Goal: Task Accomplishment & Management: Manage account settings

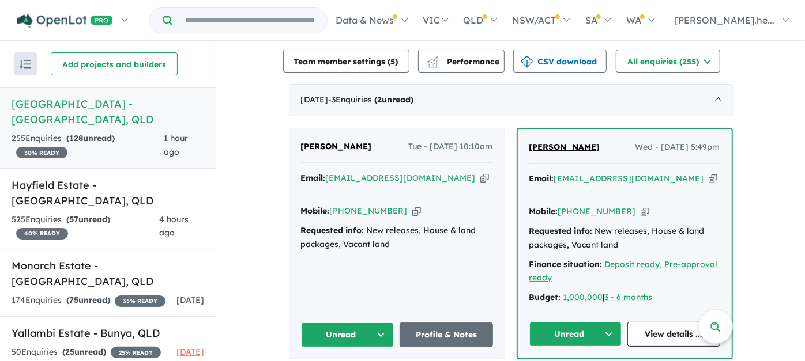
scroll to position [384, 0]
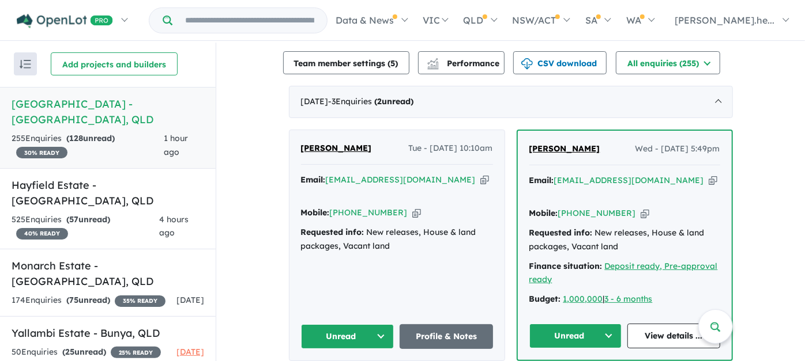
click at [611, 324] on button "Unread" at bounding box center [575, 336] width 93 height 25
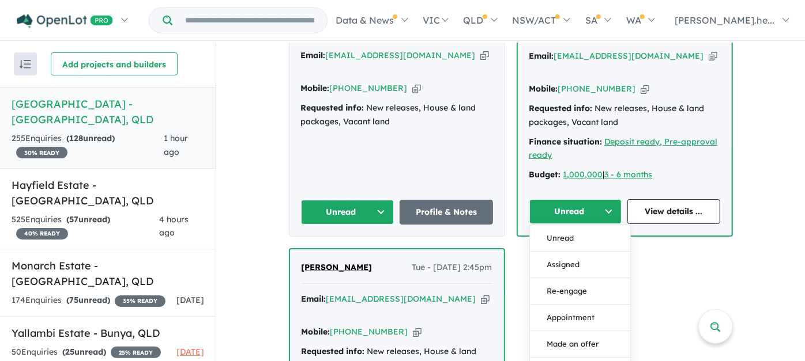
scroll to position [512, 0]
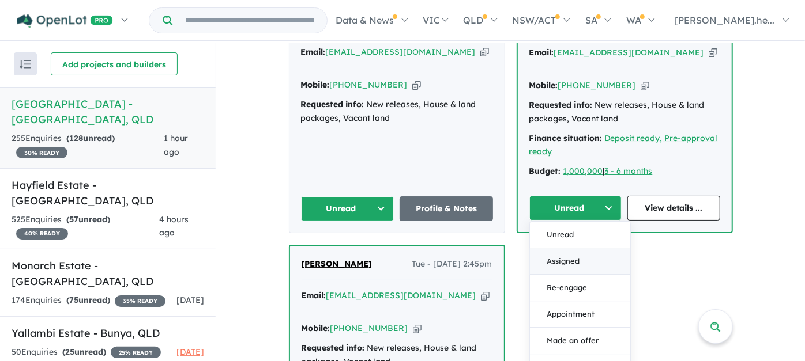
click at [556, 248] on button "Assigned" at bounding box center [580, 261] width 100 height 27
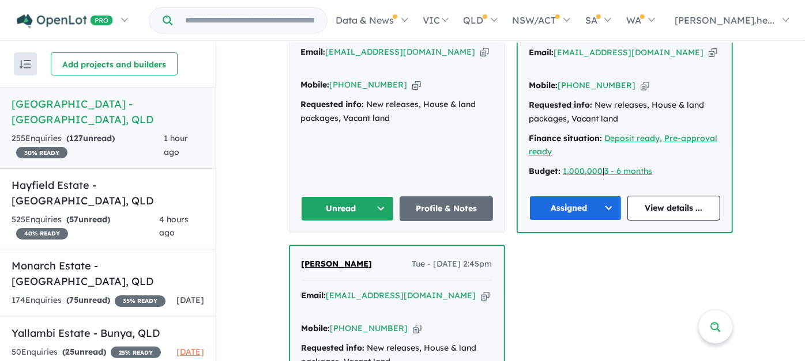
click at [375, 197] on button "Unread" at bounding box center [347, 209] width 93 height 25
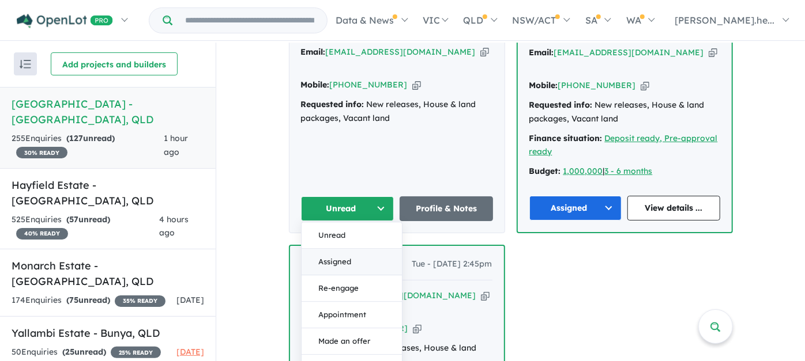
click at [339, 249] on button "Assigned" at bounding box center [351, 262] width 100 height 27
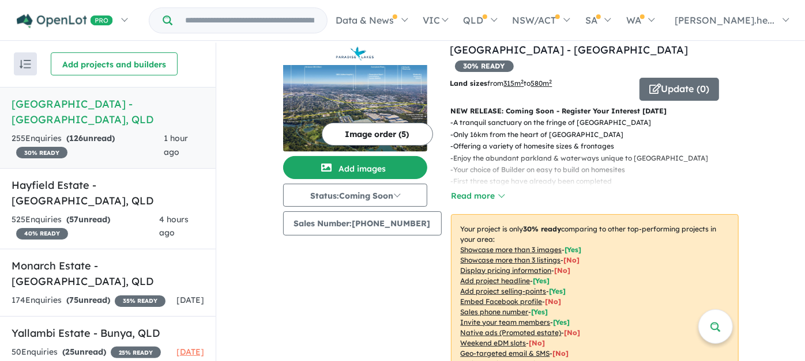
scroll to position [0, 0]
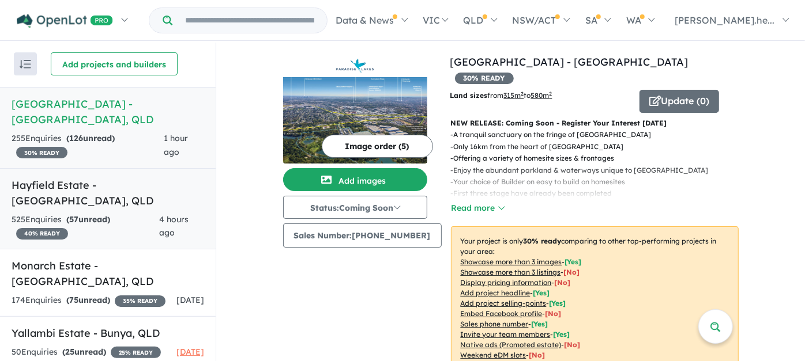
click at [134, 213] on div "525 Enquir ies ( 57 unread) 40 % READY" at bounding box center [86, 227] width 148 height 28
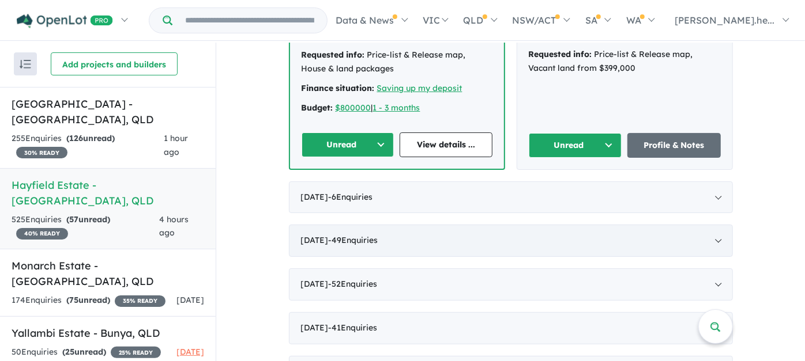
scroll to position [558, 0]
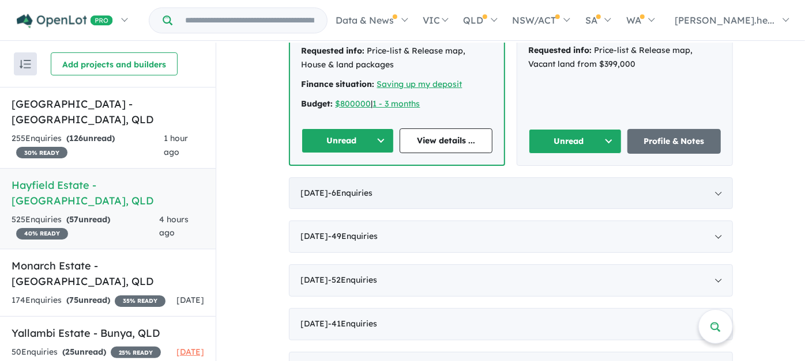
click at [412, 190] on div "[DATE] - 6 Enquir ies ( 0 unread)" at bounding box center [511, 194] width 444 height 32
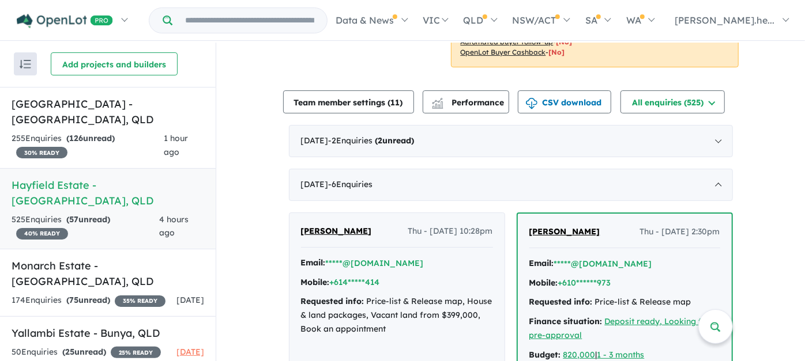
scroll to position [303, 0]
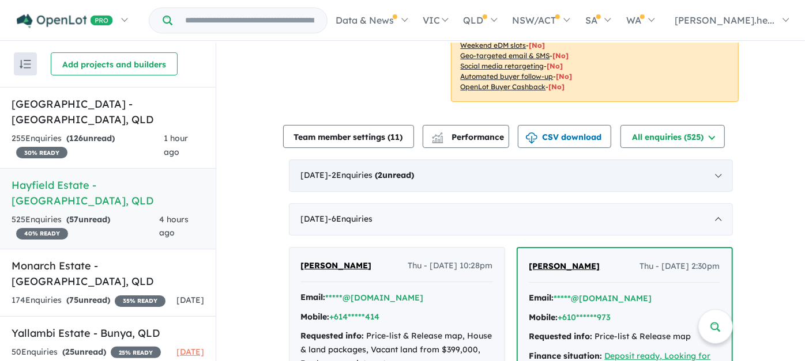
click at [416, 187] on div "[DATE] - 2 Enquir ies ( 2 unread)" at bounding box center [511, 176] width 444 height 32
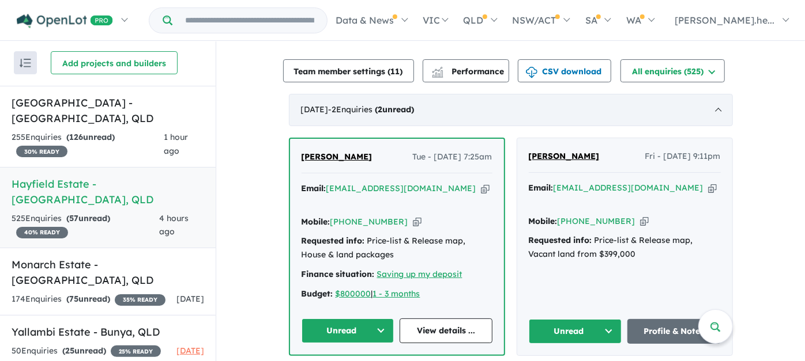
scroll to position [431, 0]
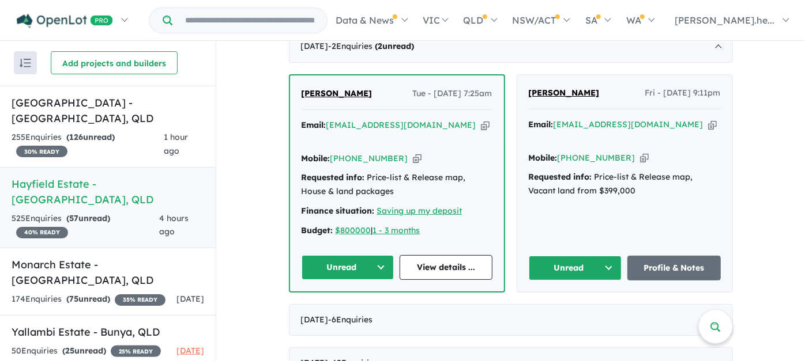
click at [606, 256] on button "Unread" at bounding box center [575, 268] width 93 height 25
click at [582, 308] on button "Assigned" at bounding box center [579, 321] width 100 height 27
click at [381, 255] on button "Unread" at bounding box center [347, 267] width 93 height 25
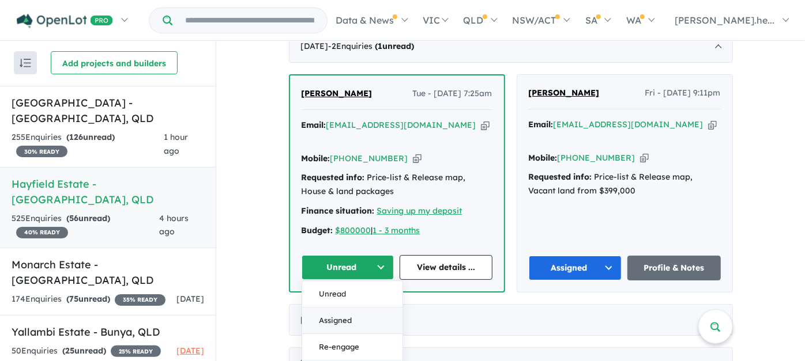
click at [356, 311] on button "Assigned" at bounding box center [352, 321] width 100 height 27
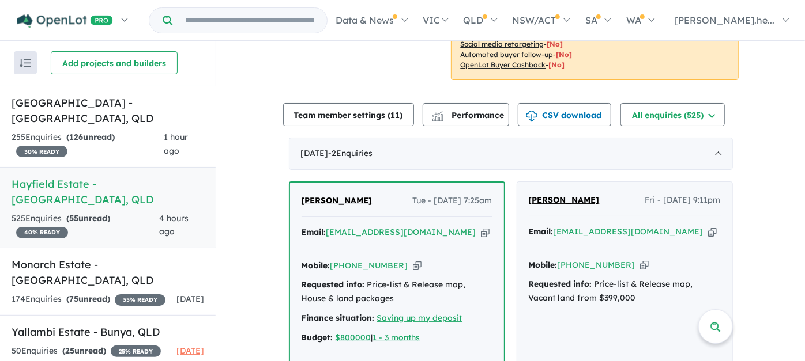
scroll to position [303, 0]
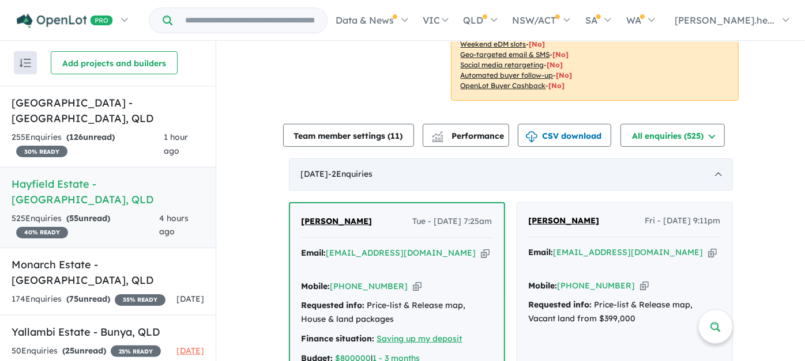
click at [429, 169] on div "[DATE] - 2 Enquir ies ( 0 unread)" at bounding box center [511, 174] width 444 height 32
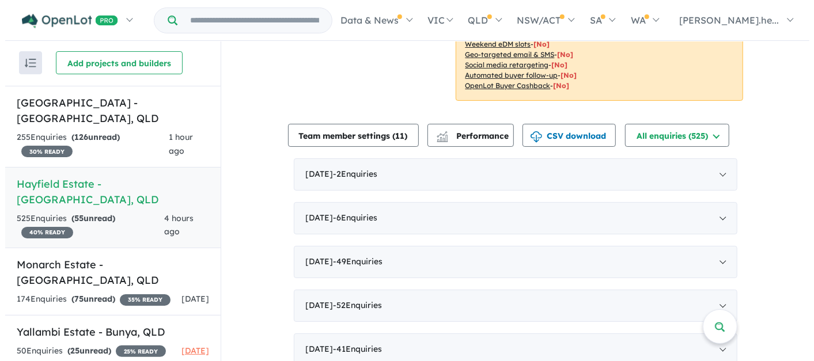
scroll to position [239, 0]
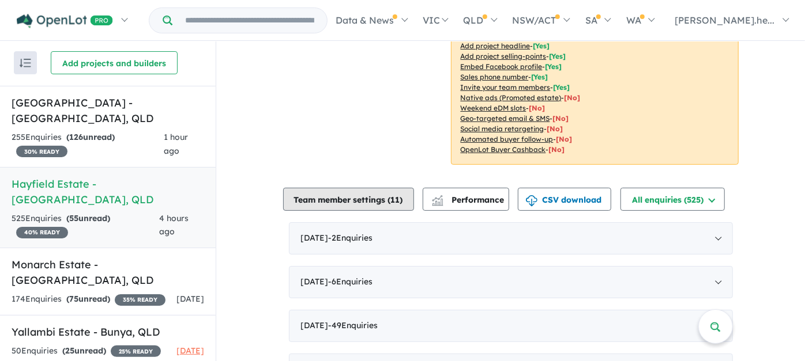
click at [311, 207] on button "Team member settings ( 11 )" at bounding box center [348, 199] width 131 height 23
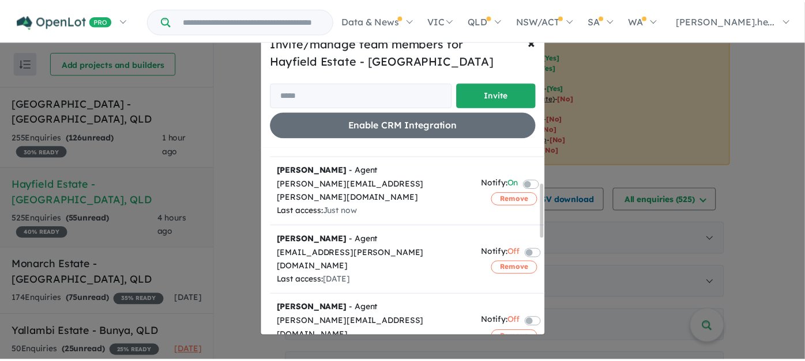
scroll to position [0, 0]
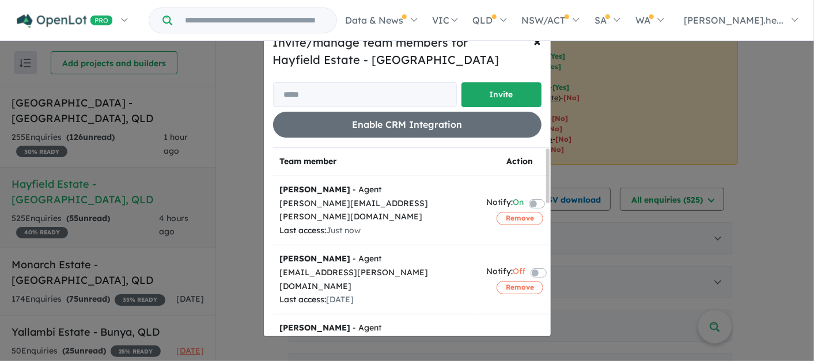
drag, startPoint x: 803, startPoint y: 92, endPoint x: 800, endPoint y: 81, distance: 11.3
click at [800, 81] on div "Invite/manage team members for Hayfield Estate - [GEOGRAPHIC_DATA] Invite Enabl…" at bounding box center [407, 180] width 814 height 361
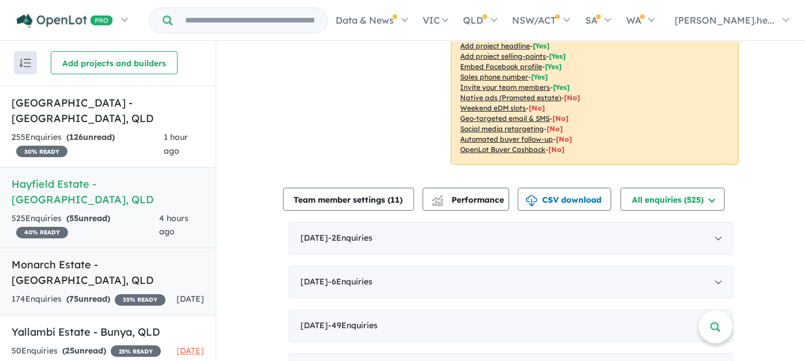
click at [133, 293] on div "174 Enquir ies ( 75 unread) 35 % READY" at bounding box center [89, 300] width 154 height 14
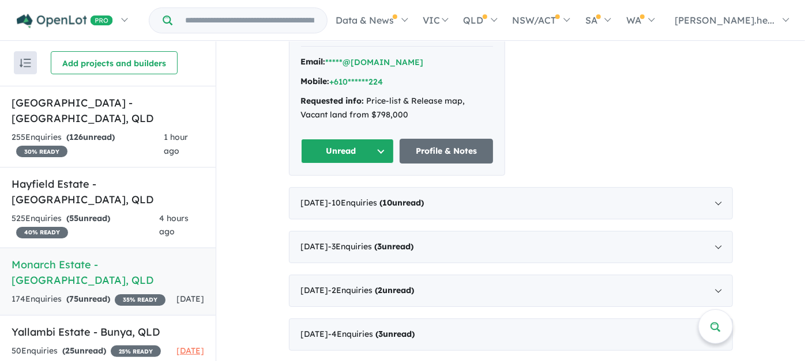
scroll to position [768, 0]
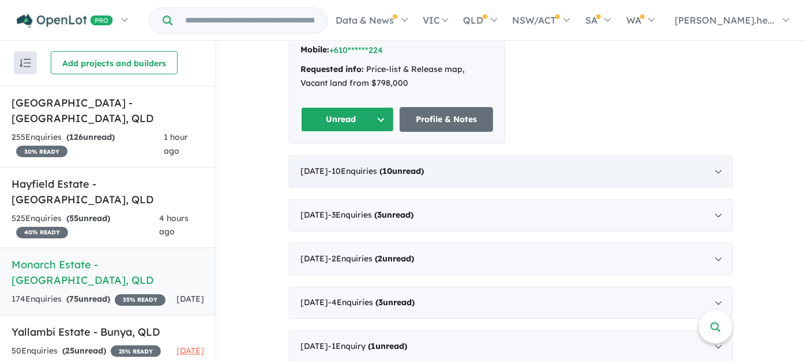
click at [310, 156] on div "[DATE] - 10 Enquir ies ( 10 unread)" at bounding box center [511, 172] width 444 height 32
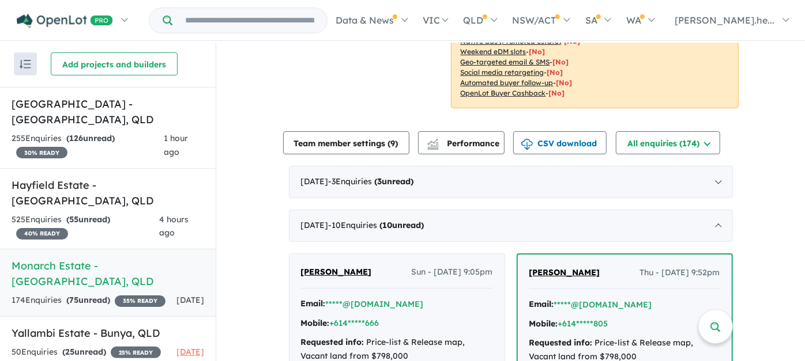
scroll to position [489, 0]
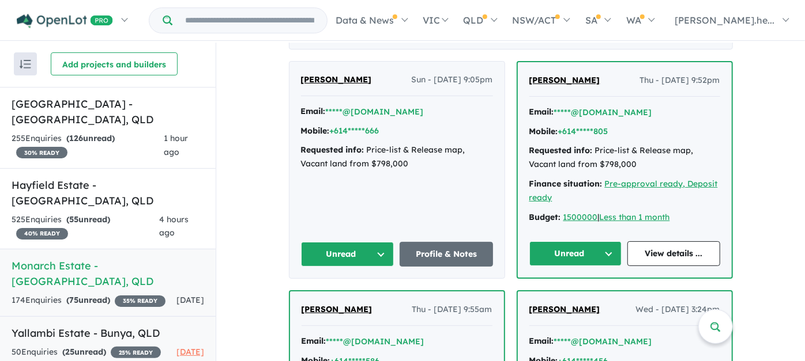
click at [98, 326] on h5 "Yallambi Estate - [GEOGRAPHIC_DATA] , [GEOGRAPHIC_DATA]" at bounding box center [108, 334] width 193 height 16
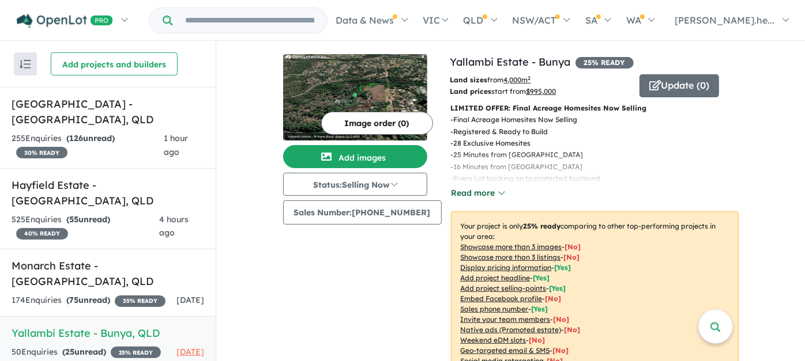
click at [458, 193] on button "Read more" at bounding box center [478, 193] width 54 height 13
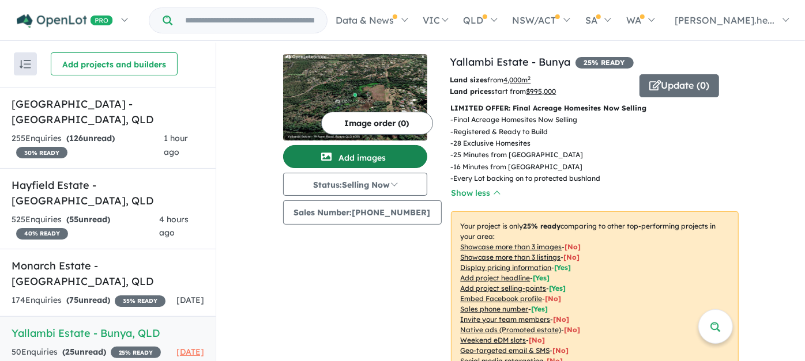
click at [378, 153] on button "Add images" at bounding box center [355, 156] width 144 height 23
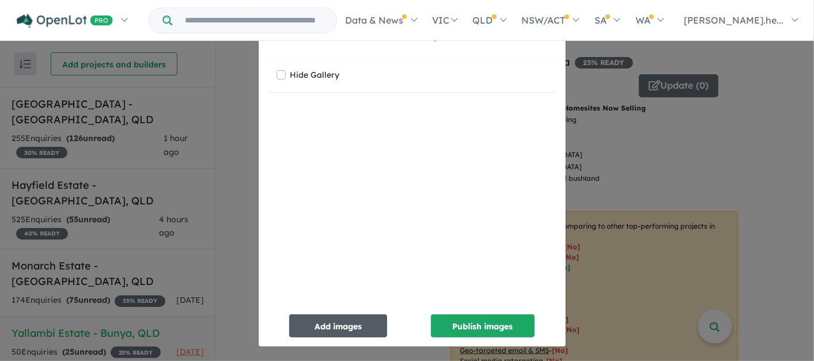
click at [326, 326] on button "Add images" at bounding box center [338, 326] width 98 height 23
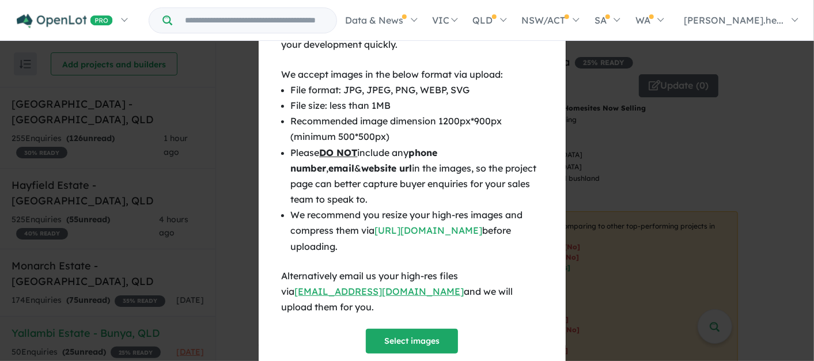
scroll to position [47, 0]
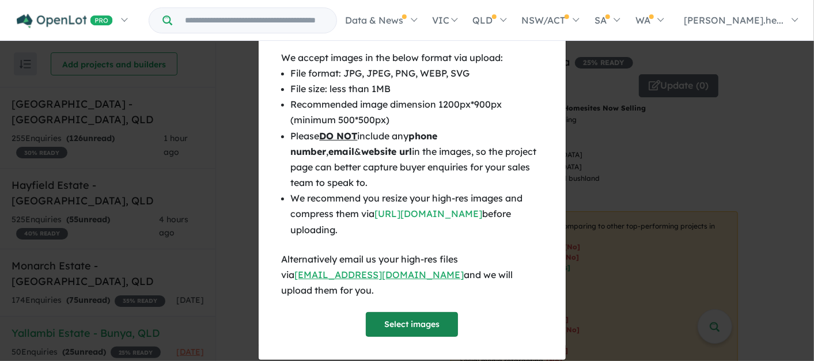
click at [452, 312] on button "Select images" at bounding box center [412, 324] width 92 height 25
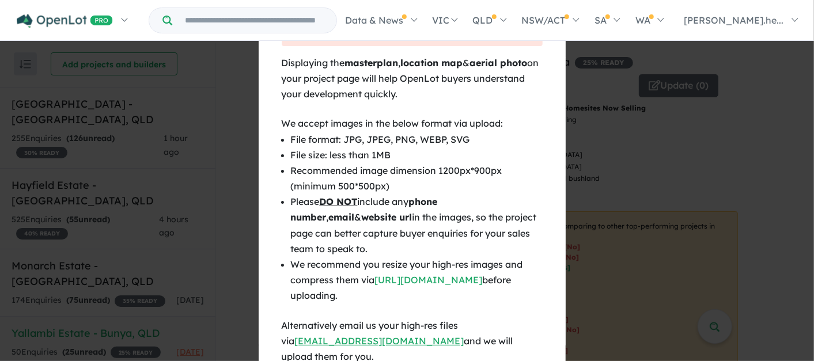
scroll to position [0, 0]
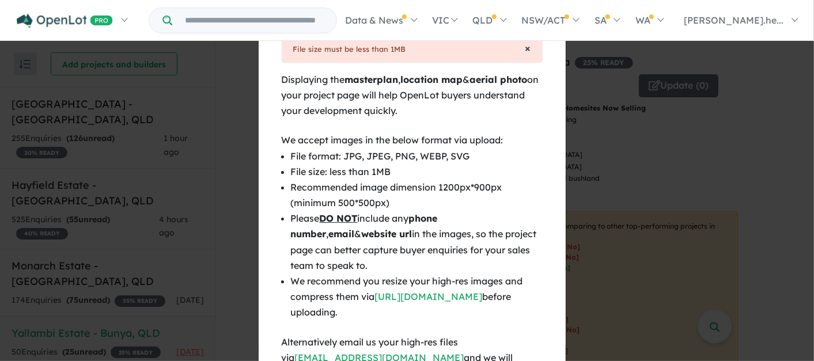
click at [526, 49] on span "×" at bounding box center [529, 47] width 6 height 13
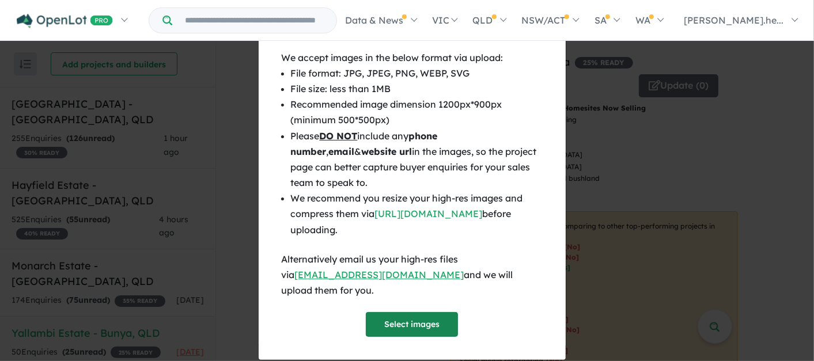
scroll to position [83, 0]
click at [667, 176] on div "× Close × Up to 5 images only at a time Displaying the masterplan , location ma…" at bounding box center [407, 180] width 814 height 361
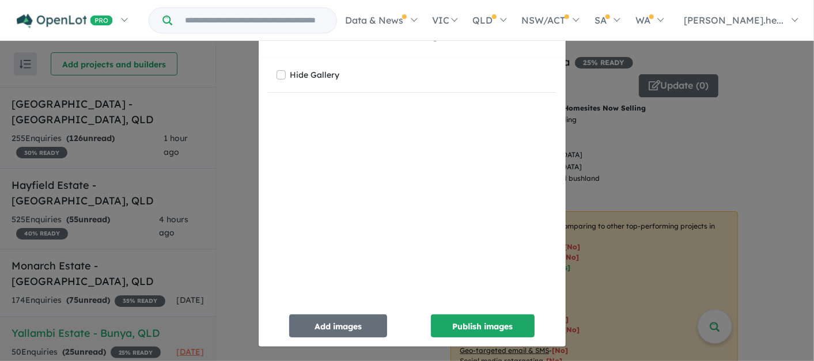
click at [695, 152] on div "Re-order images × Close Hide Gallery Add images Publish images" at bounding box center [407, 180] width 814 height 361
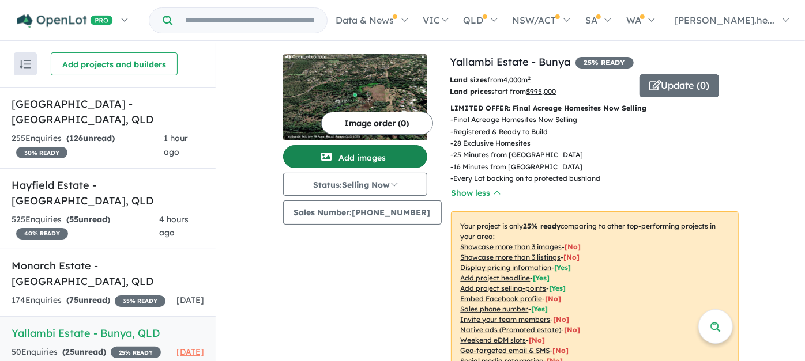
click at [400, 156] on button "Add images" at bounding box center [355, 156] width 144 height 23
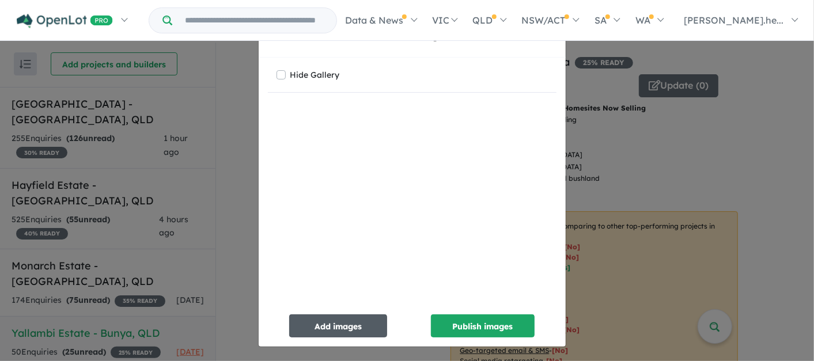
click at [360, 327] on button "Add images" at bounding box center [338, 326] width 98 height 23
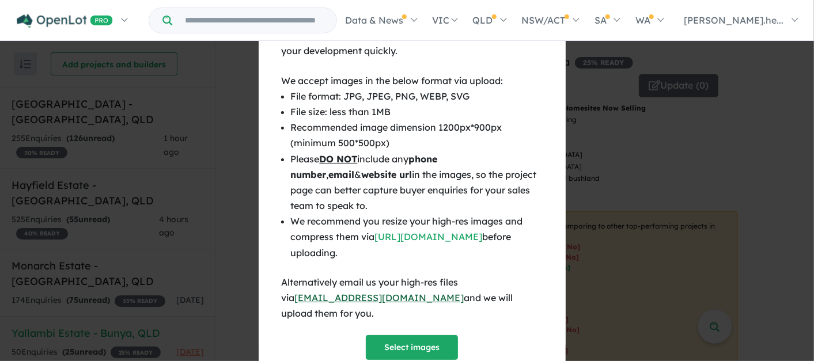
scroll to position [47, 0]
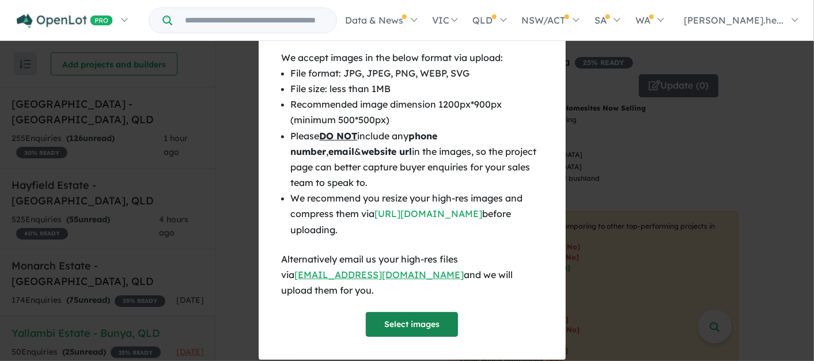
click at [392, 312] on button "Select images" at bounding box center [412, 324] width 92 height 25
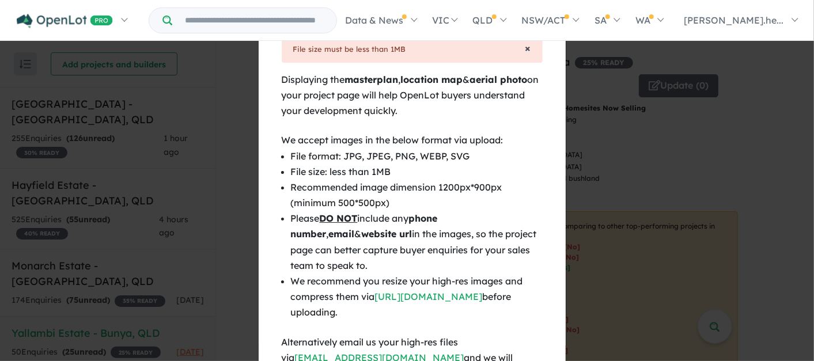
click at [526, 49] on span "×" at bounding box center [529, 47] width 6 height 13
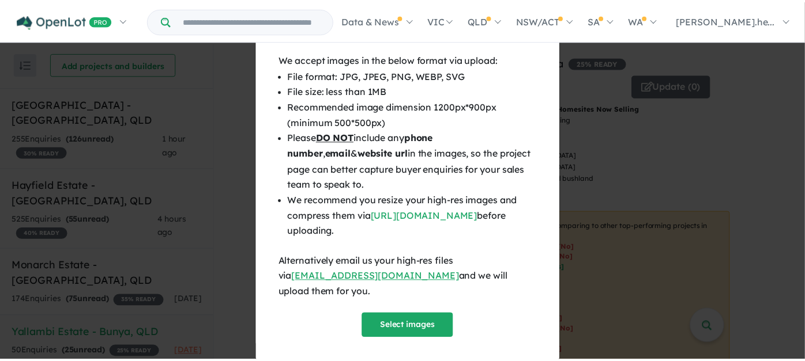
scroll to position [83, 0]
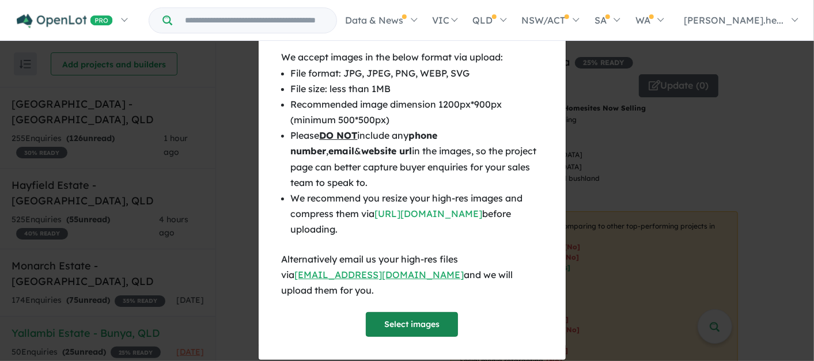
click at [416, 312] on button "Select images" at bounding box center [412, 324] width 92 height 25
click at [639, 188] on div "× Close × File size must be less than 1MB Displaying the masterplan , location …" at bounding box center [407, 180] width 814 height 361
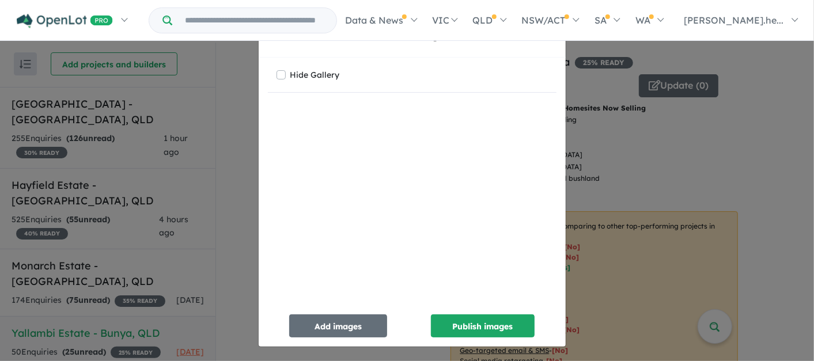
click at [631, 197] on div "Re-order images × Close Hide Gallery Add images Publish images" at bounding box center [407, 180] width 814 height 361
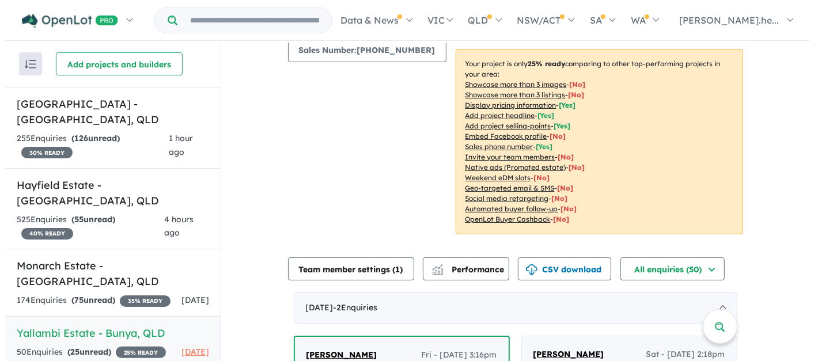
scroll to position [0, 0]
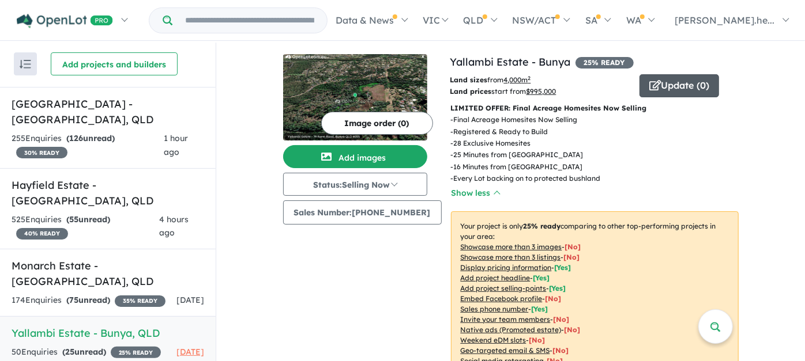
click at [676, 85] on button "Update ( 0 )" at bounding box center [679, 85] width 80 height 23
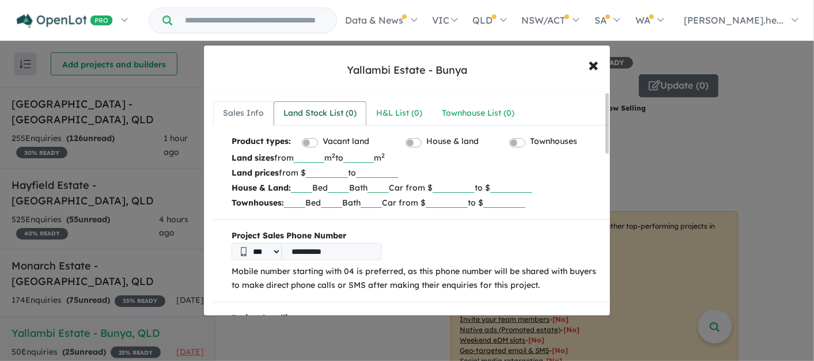
click at [326, 115] on div "Land Stock List ( 0 )" at bounding box center [320, 114] width 73 height 14
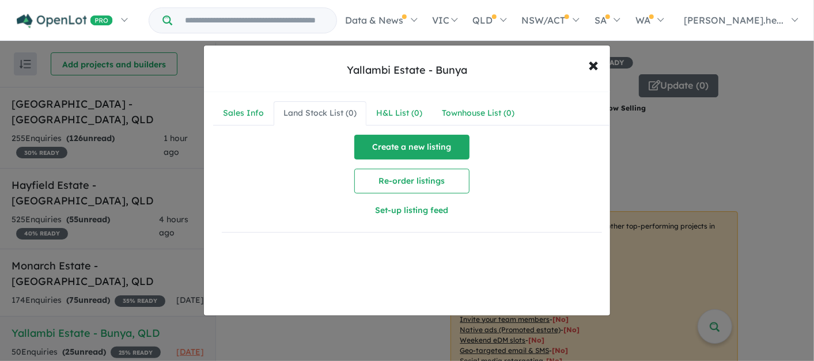
click at [377, 153] on button "Create a new listing" at bounding box center [411, 147] width 115 height 25
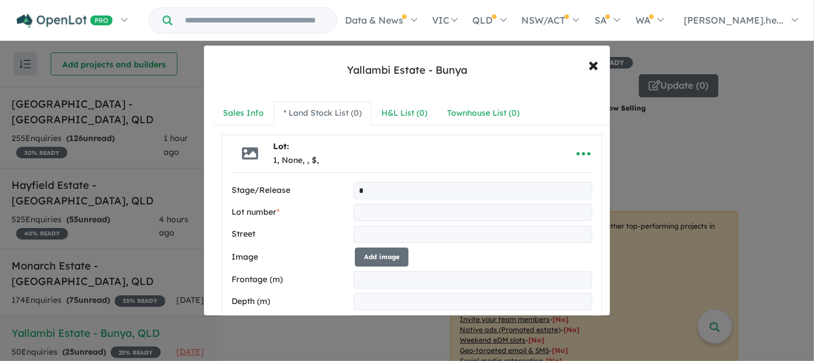
type input "*"
type input "**"
click at [549, 230] on input "text" at bounding box center [473, 234] width 239 height 17
type input "**********"
click at [362, 252] on button "Add image" at bounding box center [382, 257] width 54 height 19
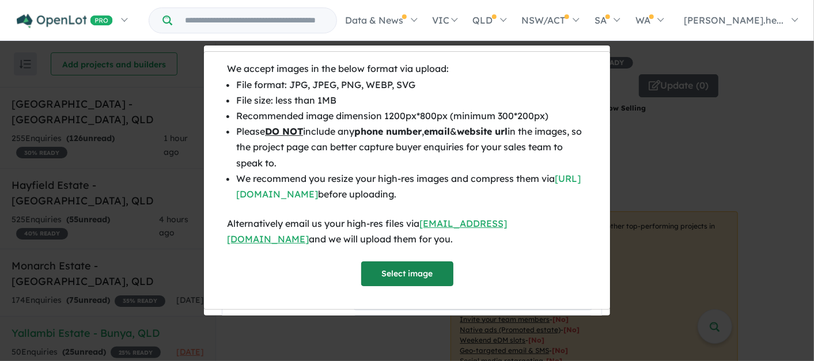
click at [378, 266] on button "Select image" at bounding box center [407, 274] width 92 height 25
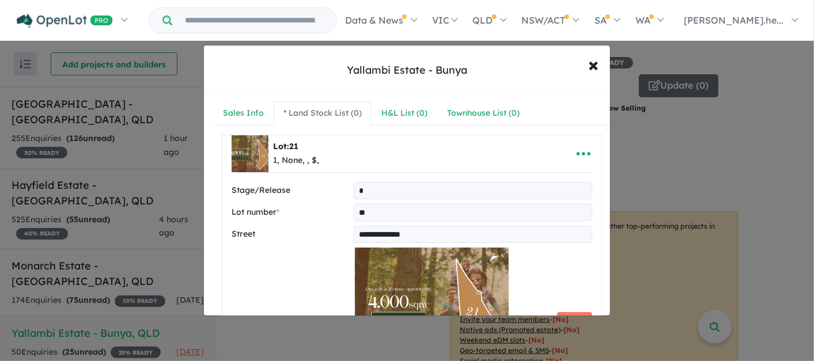
click at [390, 272] on div "Select image tag Select image tag Floorplan Aerial Location Map Masterplan Life…" at bounding box center [432, 320] width 154 height 145
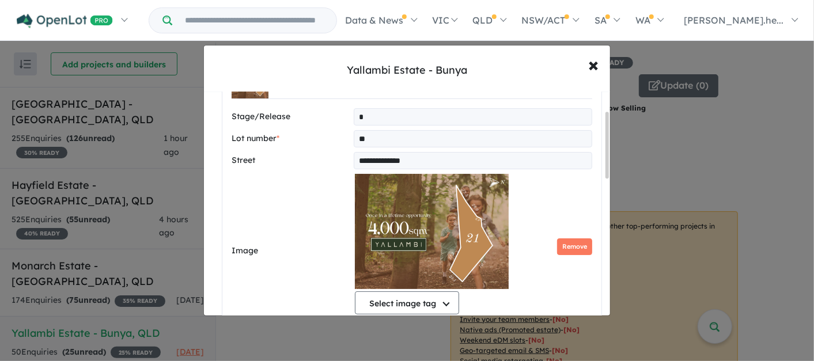
scroll to position [64, 0]
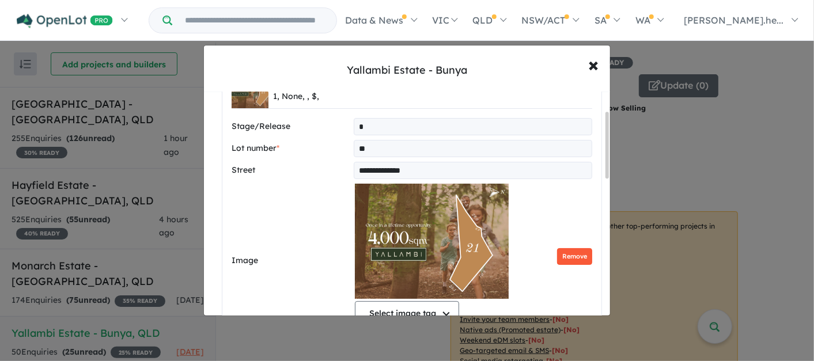
click at [568, 256] on button "Remove" at bounding box center [574, 256] width 35 height 17
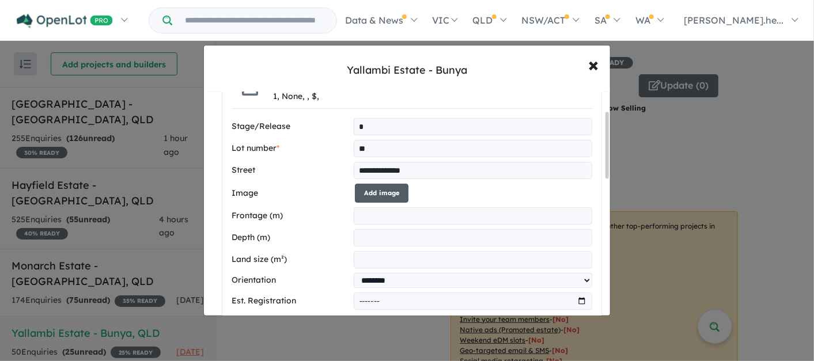
click at [392, 191] on button "Add image" at bounding box center [382, 193] width 54 height 19
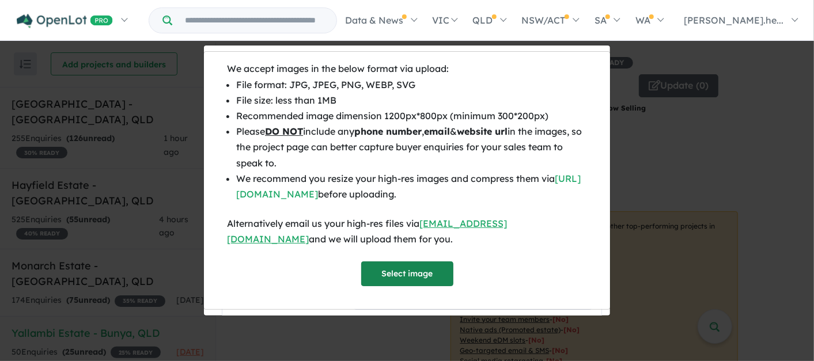
click at [401, 281] on button "Select image" at bounding box center [407, 274] width 92 height 25
click at [380, 265] on button "Select image" at bounding box center [407, 274] width 92 height 25
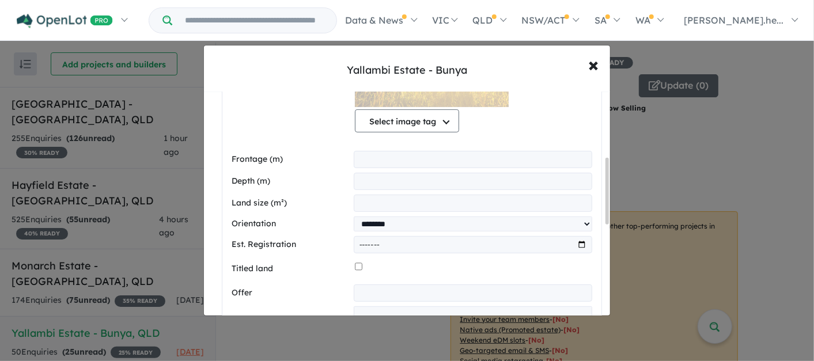
scroll to position [192, 0]
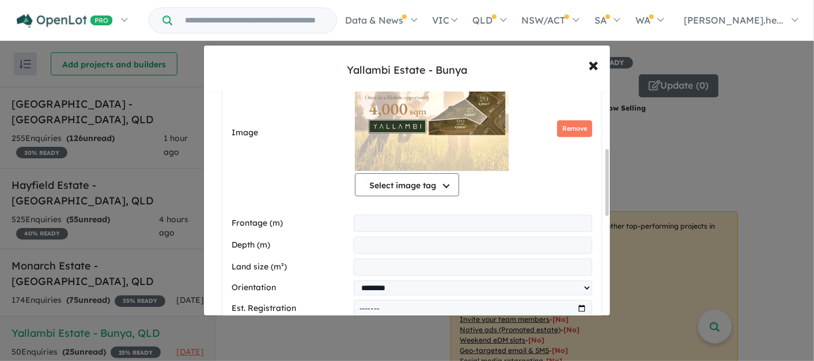
drag, startPoint x: 503, startPoint y: 265, endPoint x: 495, endPoint y: 268, distance: 8.6
click at [501, 266] on input "number" at bounding box center [473, 267] width 239 height 17
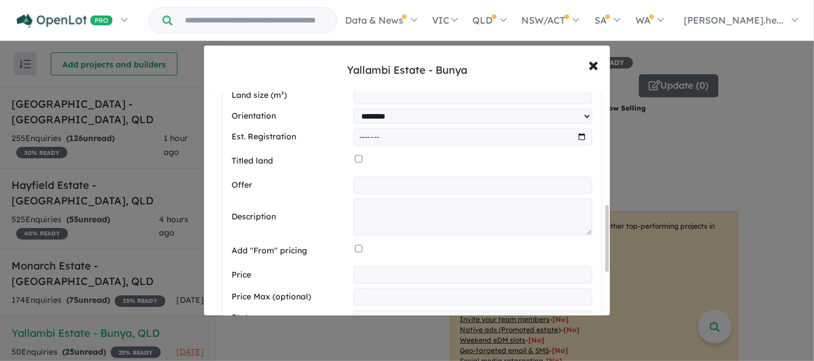
scroll to position [384, 0]
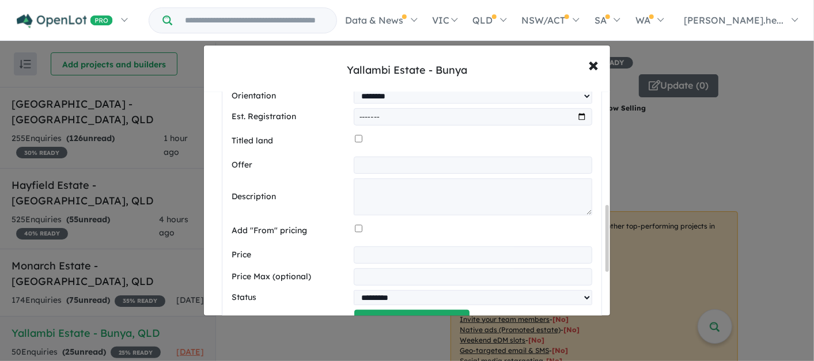
type input "****"
click at [496, 254] on input "number" at bounding box center [473, 255] width 239 height 17
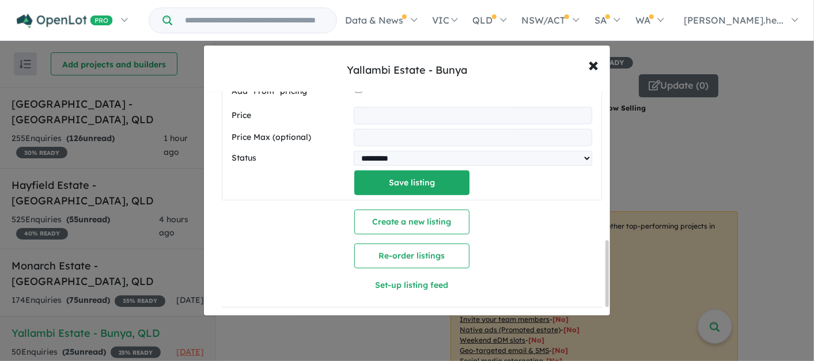
scroll to position [530, 0]
type input "******"
click at [444, 170] on button "Save listing" at bounding box center [411, 182] width 115 height 25
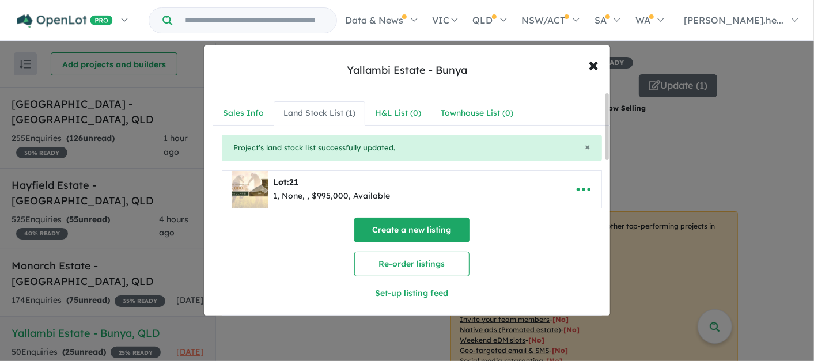
click at [461, 227] on button "Create a new listing" at bounding box center [411, 230] width 115 height 25
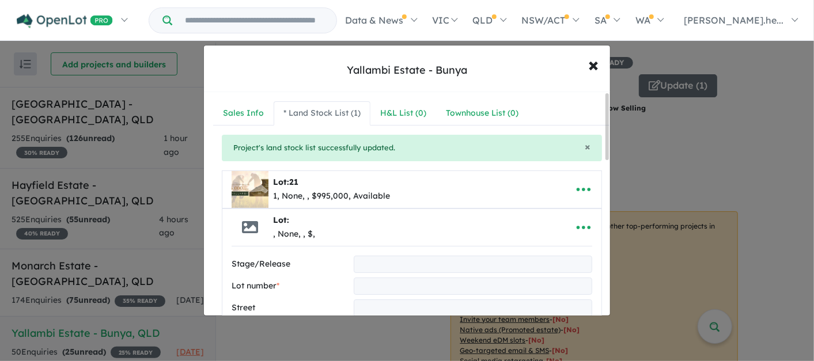
type input "*"
click at [445, 283] on input "text" at bounding box center [473, 286] width 239 height 17
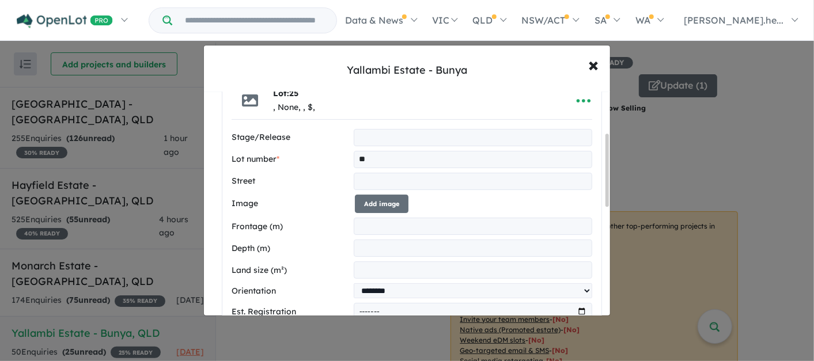
scroll to position [128, 0]
type input "**"
click at [541, 174] on input "text" at bounding box center [473, 180] width 239 height 17
type input "**********"
click at [392, 201] on button "Add image" at bounding box center [382, 203] width 54 height 19
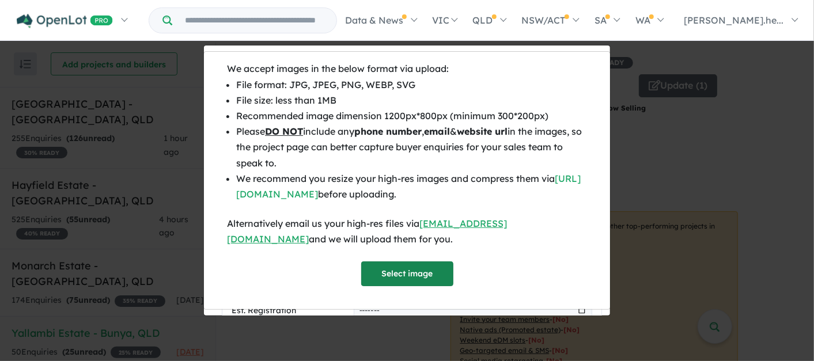
click at [391, 270] on button "Select image" at bounding box center [407, 274] width 92 height 25
click at [438, 278] on button "Select image" at bounding box center [407, 274] width 92 height 25
click at [654, 255] on div "We accept images in the below format via upload: File format: JPG, JPEG, PNG, W…" at bounding box center [407, 180] width 814 height 361
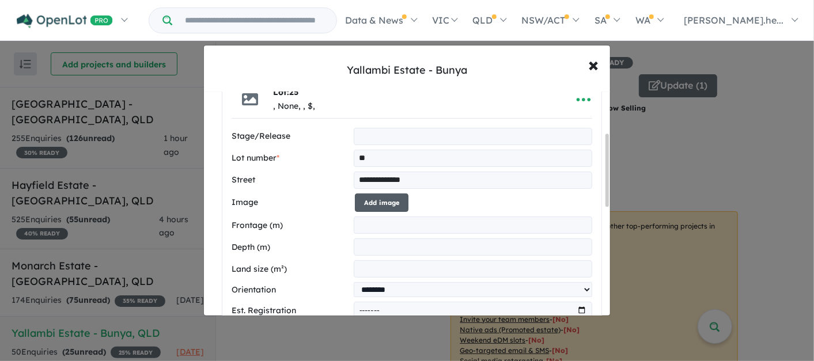
click at [397, 201] on button "Add image" at bounding box center [382, 203] width 54 height 19
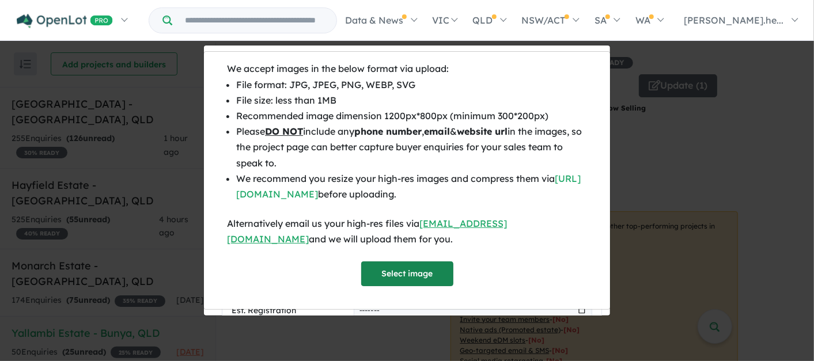
click at [394, 277] on button "Select image" at bounding box center [407, 274] width 92 height 25
click at [427, 284] on button "Select image" at bounding box center [407, 274] width 92 height 25
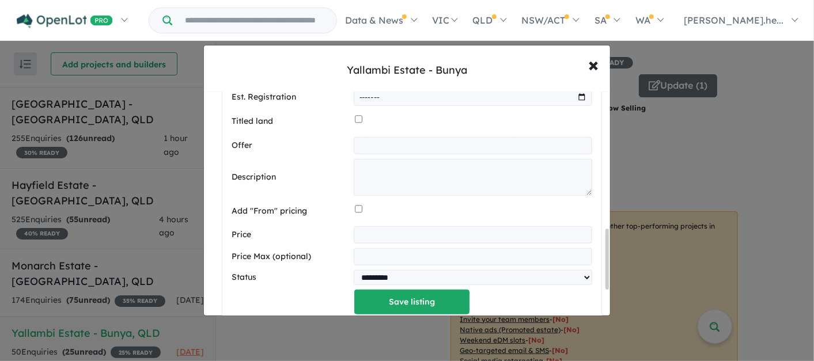
scroll to position [512, 0]
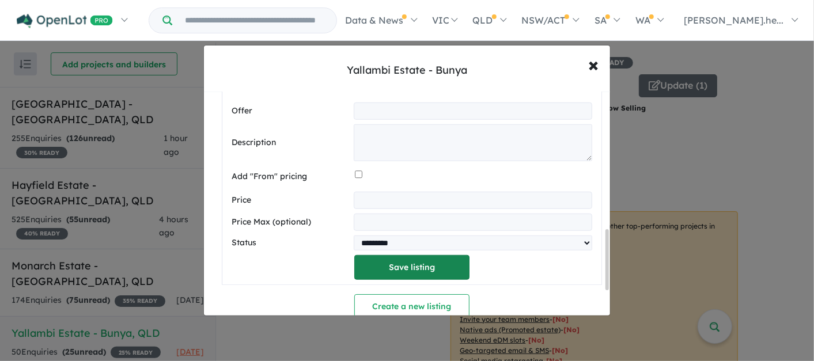
click at [420, 265] on button "Save listing" at bounding box center [411, 267] width 115 height 25
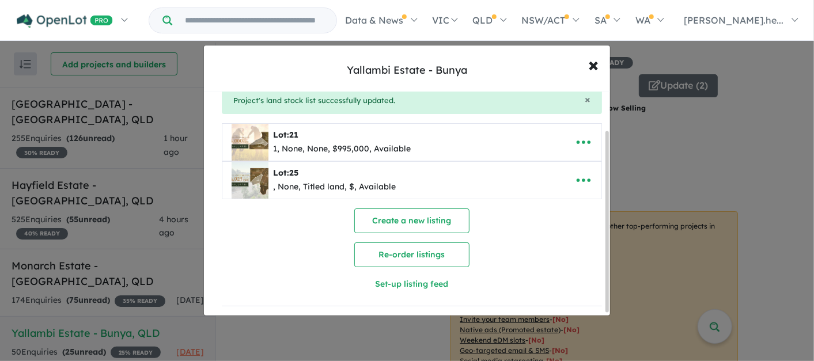
scroll to position [0, 0]
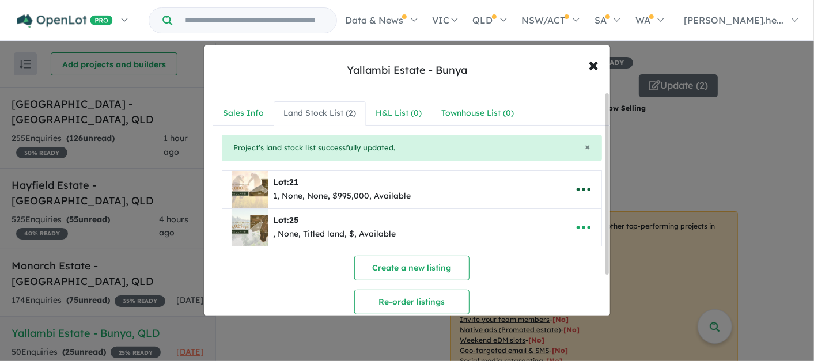
click at [578, 187] on icon "button" at bounding box center [583, 189] width 17 height 17
click at [548, 211] on link "Edit" at bounding box center [558, 218] width 85 height 27
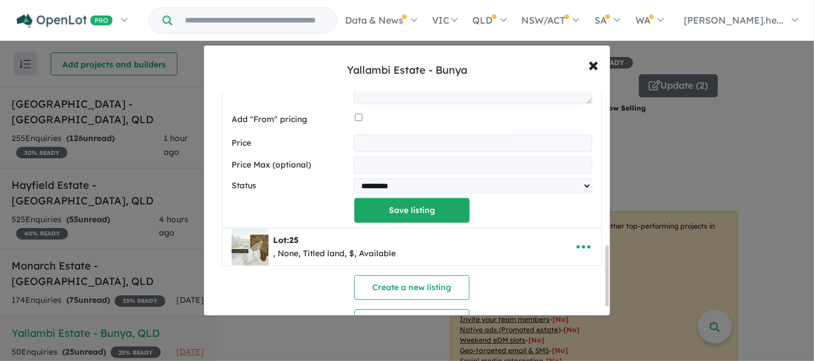
scroll to position [603, 0]
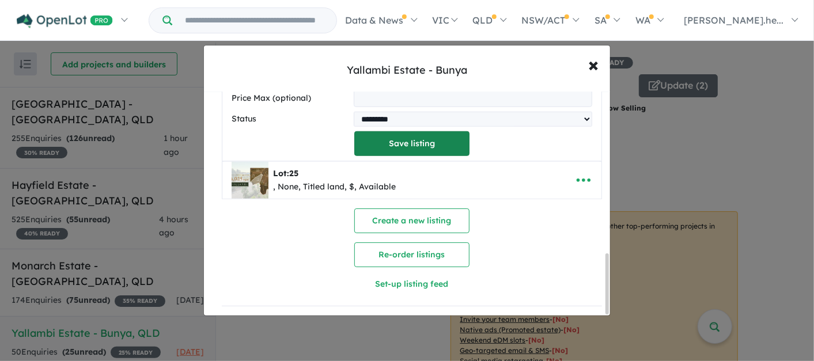
click at [425, 134] on button "Save listing" at bounding box center [411, 143] width 115 height 25
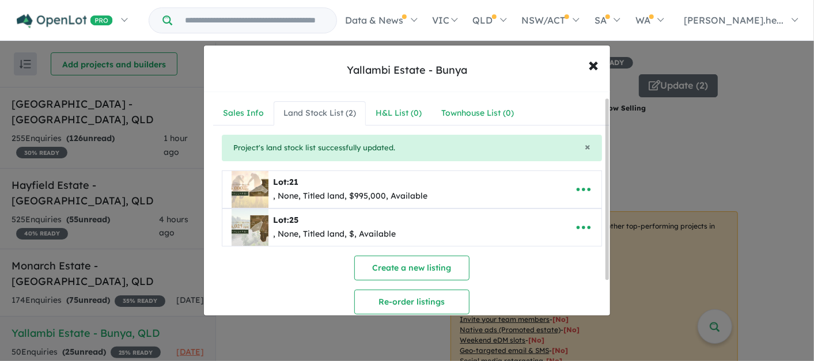
scroll to position [51, 0]
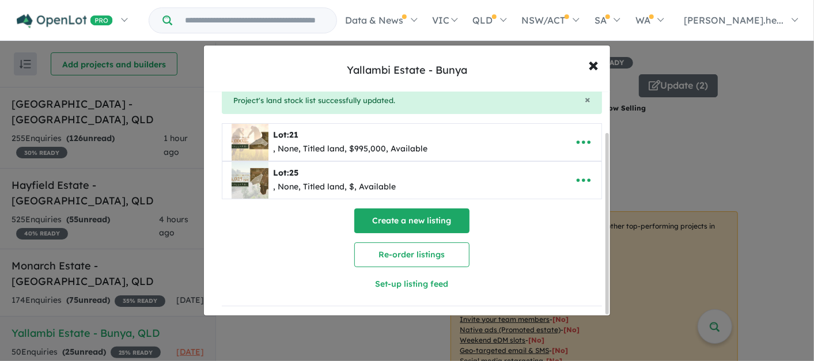
click at [424, 209] on button "Create a new listing" at bounding box center [411, 221] width 115 height 25
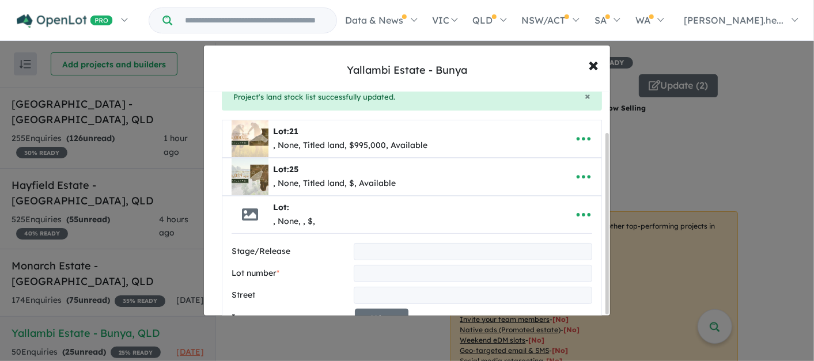
click at [407, 273] on input "text" at bounding box center [473, 273] width 239 height 17
type input "**"
type input "**********"
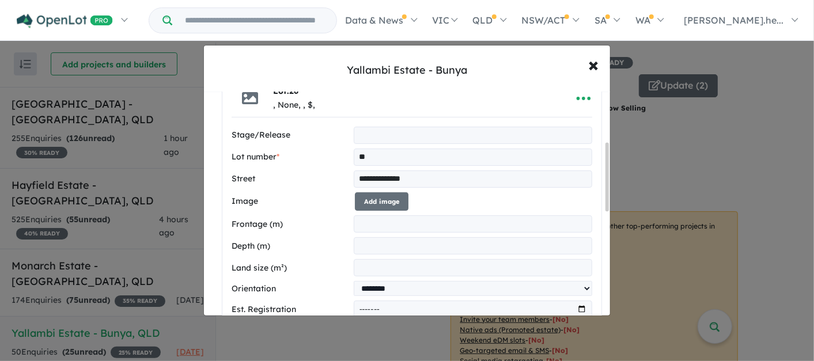
scroll to position [183, 0]
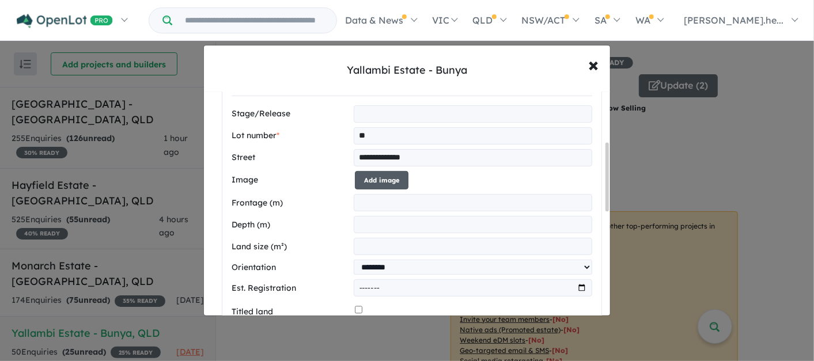
click at [398, 179] on button "Add image" at bounding box center [382, 180] width 54 height 19
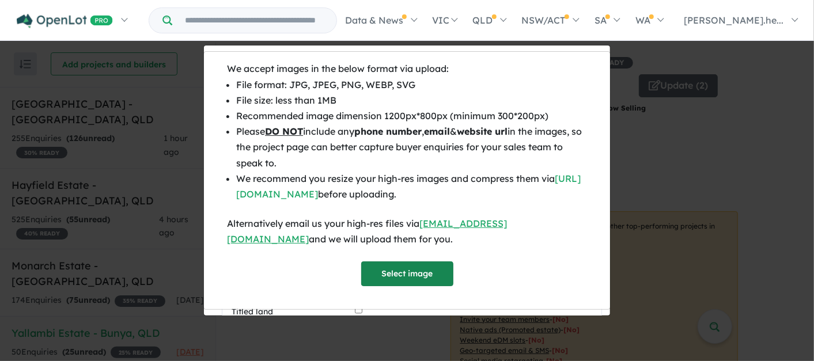
click at [396, 277] on button "Select image" at bounding box center [407, 274] width 92 height 25
click at [618, 298] on div "We accept images in the below format via upload: File format: JPG, JPEG, PNG, W…" at bounding box center [407, 180] width 814 height 361
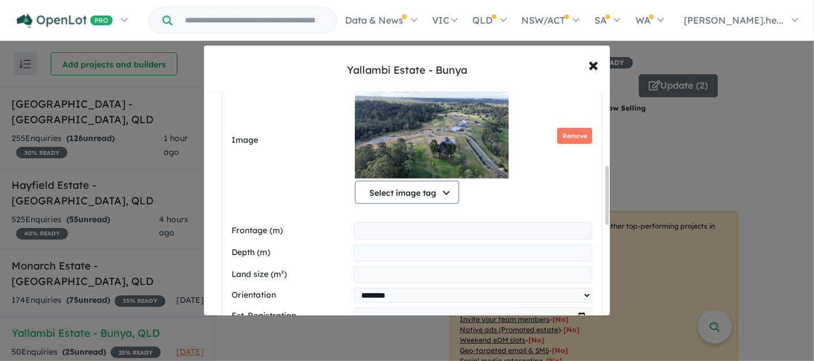
scroll to position [311, 0]
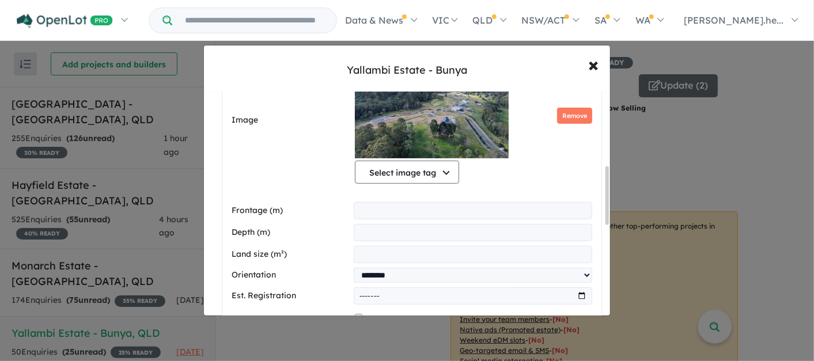
click at [539, 255] on input "number" at bounding box center [473, 254] width 239 height 17
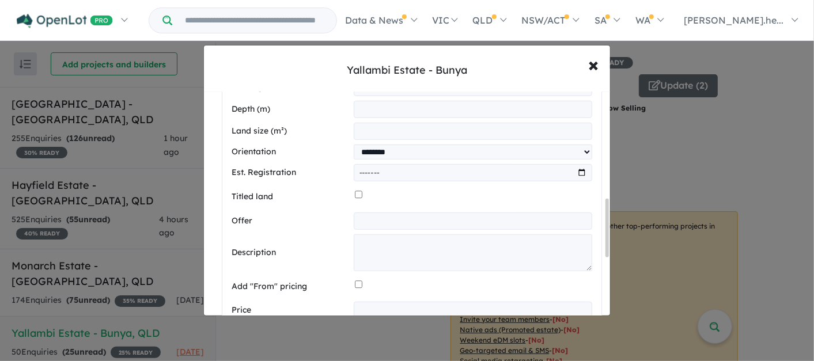
scroll to position [439, 0]
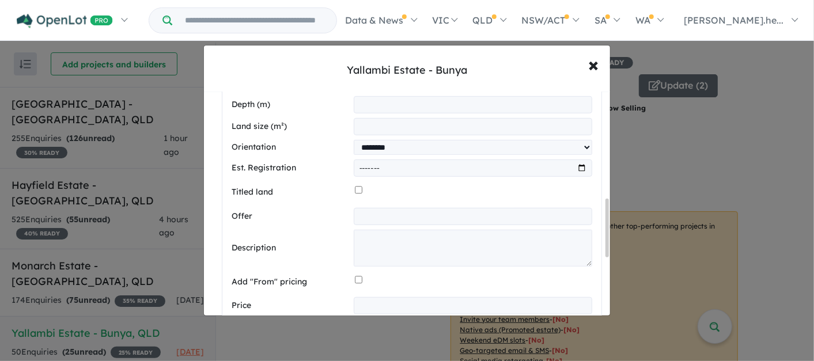
type input "****"
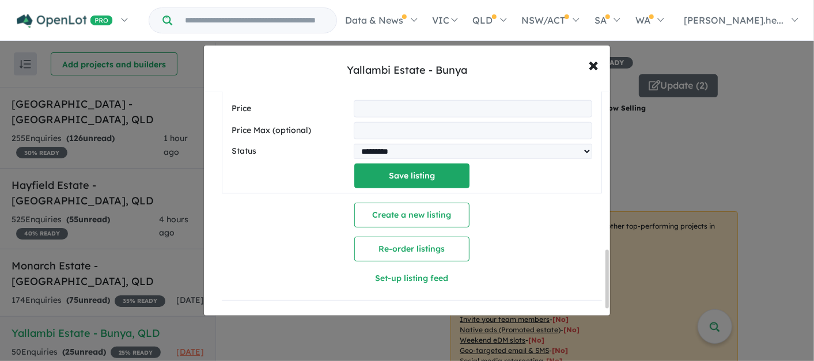
scroll to position [641, 0]
click at [447, 181] on button "Save listing" at bounding box center [411, 176] width 115 height 25
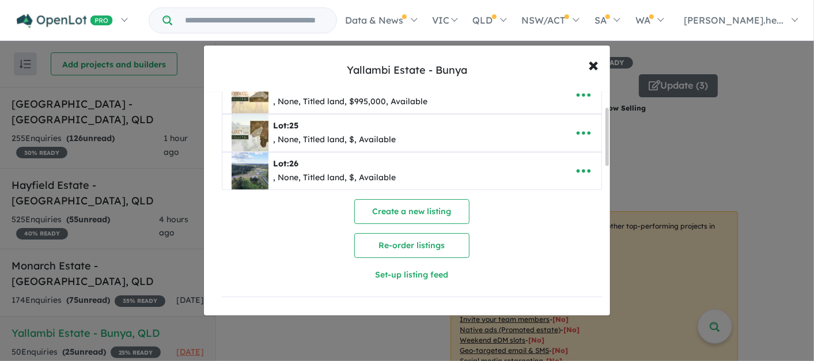
scroll to position [0, 0]
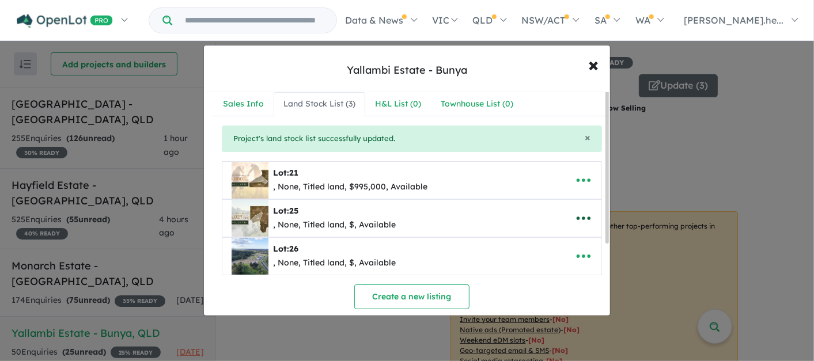
click at [579, 217] on icon "button" at bounding box center [584, 218] width 14 height 3
click at [531, 244] on link "Edit" at bounding box center [558, 247] width 85 height 27
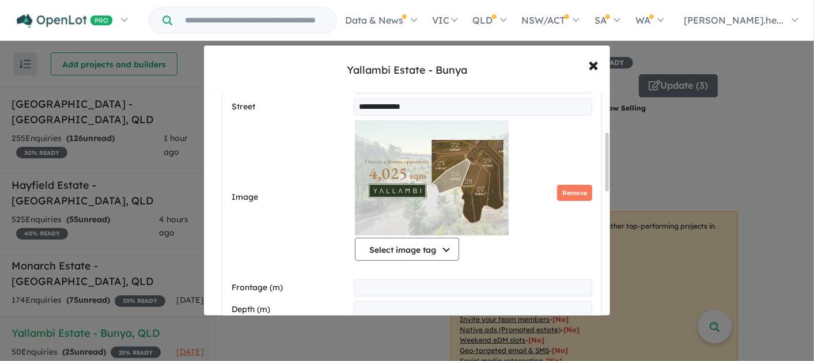
scroll to position [256, 0]
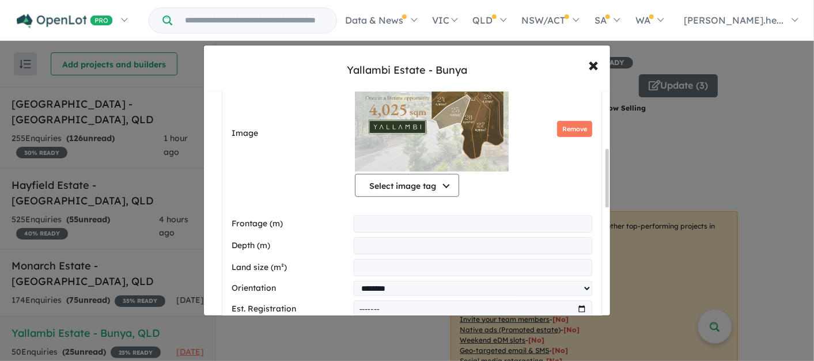
click at [500, 265] on input "number" at bounding box center [473, 267] width 239 height 17
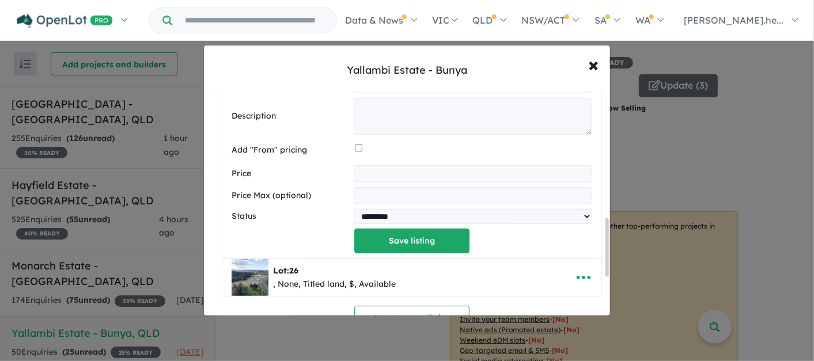
scroll to position [576, 0]
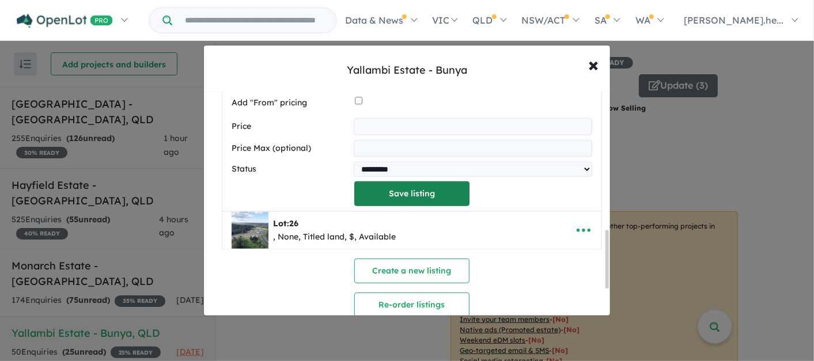
type input "****"
click at [452, 195] on button "Save listing" at bounding box center [411, 194] width 115 height 25
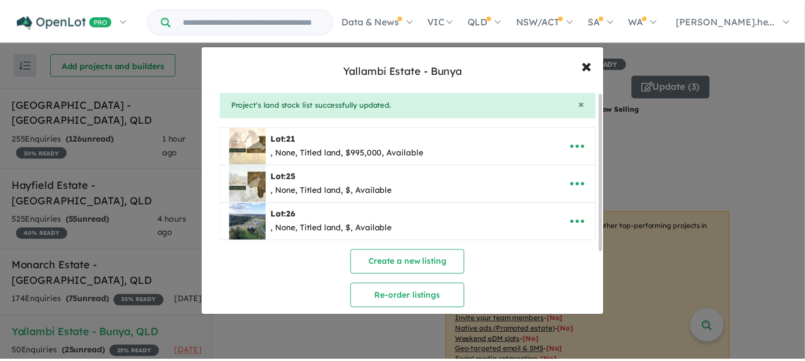
scroll to position [0, 0]
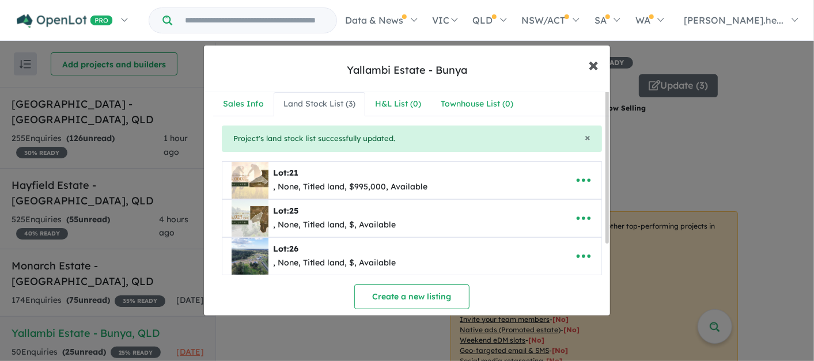
click at [596, 64] on span "×" at bounding box center [593, 64] width 10 height 25
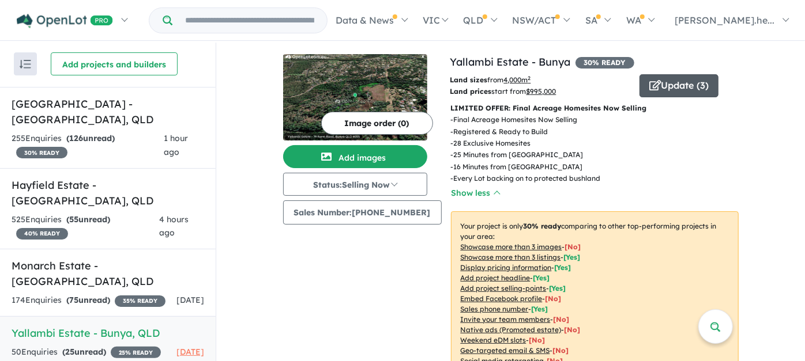
click at [683, 85] on button "Update ( 3 )" at bounding box center [678, 85] width 79 height 23
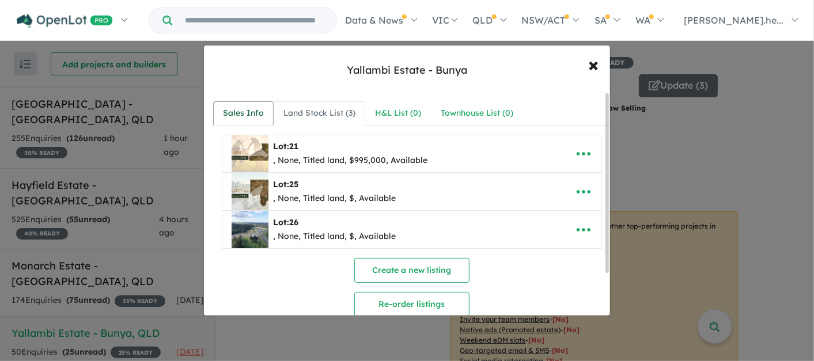
click at [243, 112] on div "Sales Info" at bounding box center [243, 114] width 41 height 14
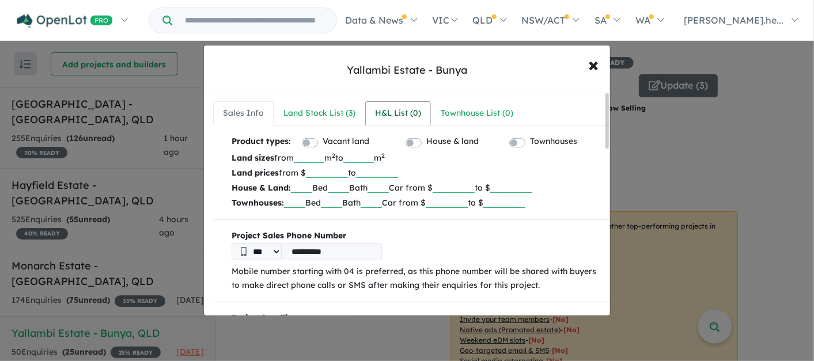
click at [387, 110] on div "H&L List ( 0 )" at bounding box center [398, 114] width 46 height 14
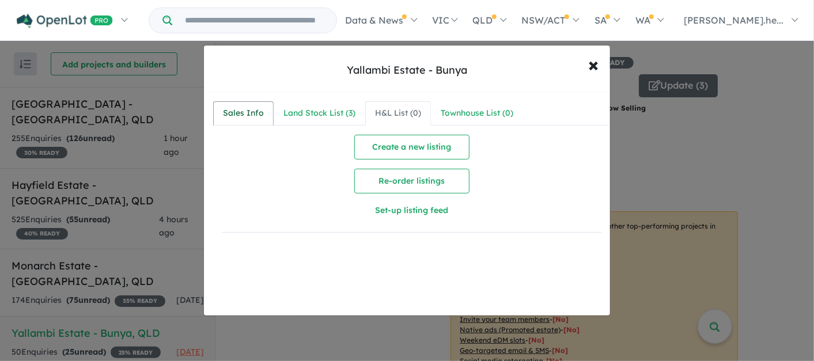
click at [247, 110] on div "Sales Info" at bounding box center [243, 114] width 41 height 14
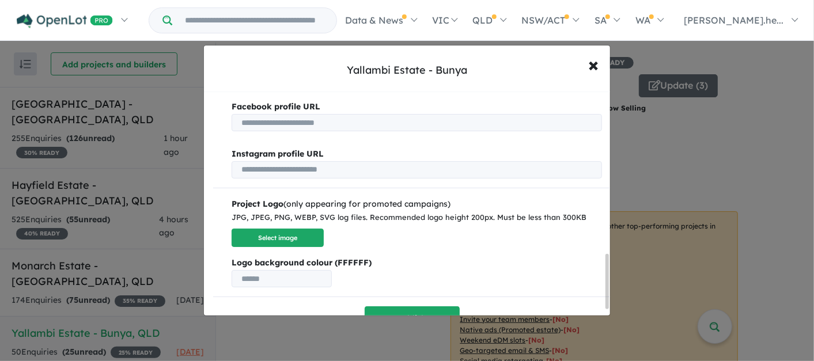
scroll to position [688, 0]
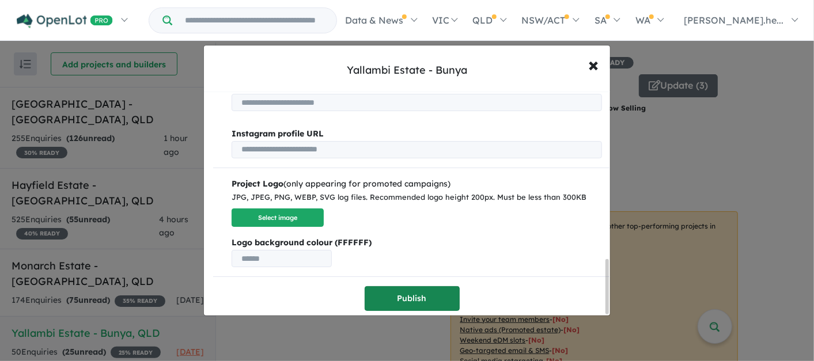
click at [417, 289] on button "Publish" at bounding box center [412, 298] width 95 height 25
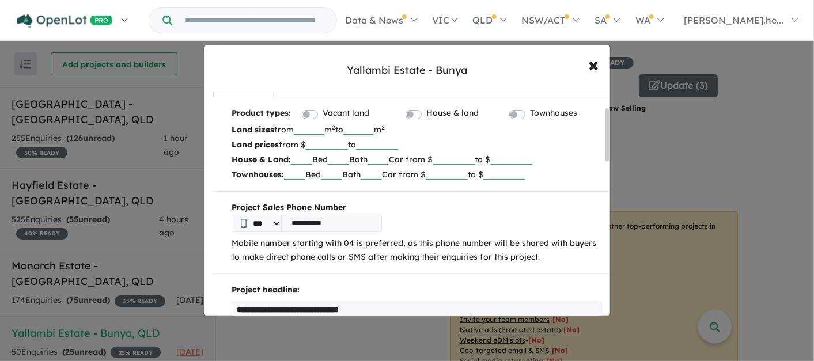
scroll to position [384, 0]
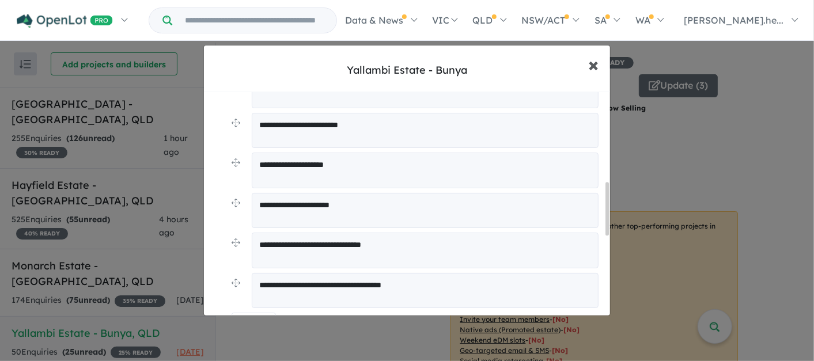
click at [589, 69] on span "×" at bounding box center [593, 64] width 10 height 25
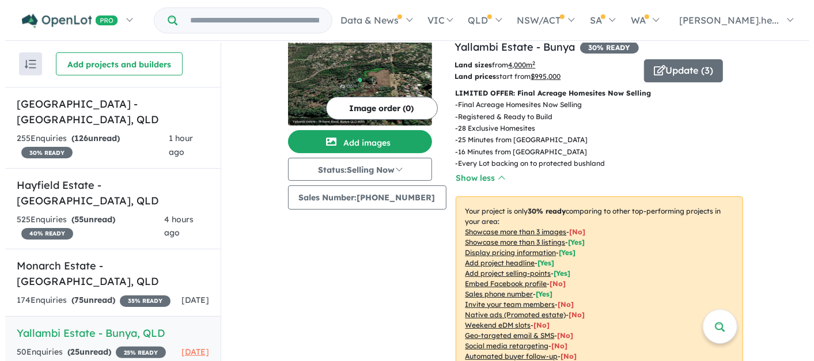
scroll to position [0, 0]
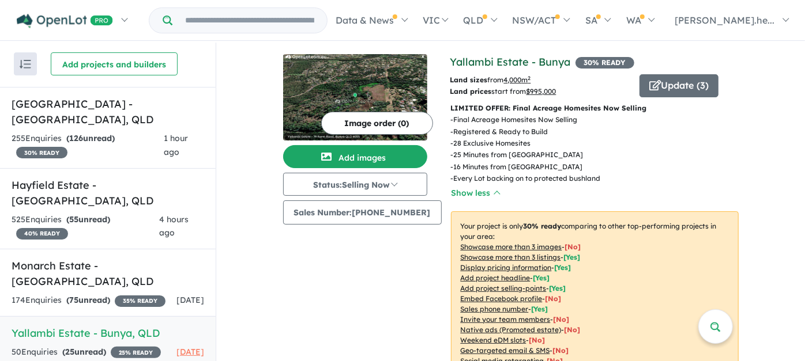
click at [509, 62] on link "Yallambi Estate - Bunya" at bounding box center [510, 61] width 120 height 13
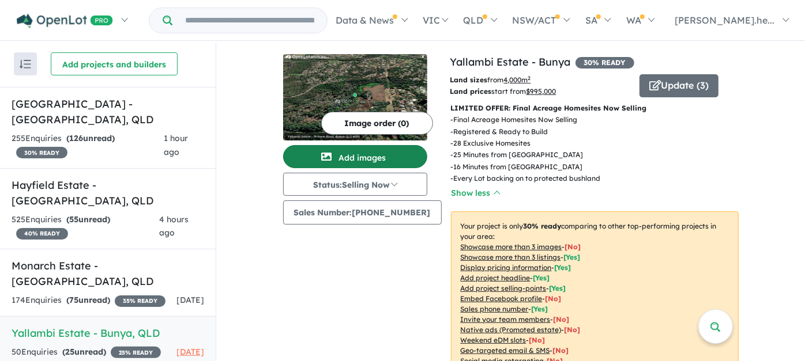
click at [408, 154] on button "Add images" at bounding box center [355, 156] width 144 height 23
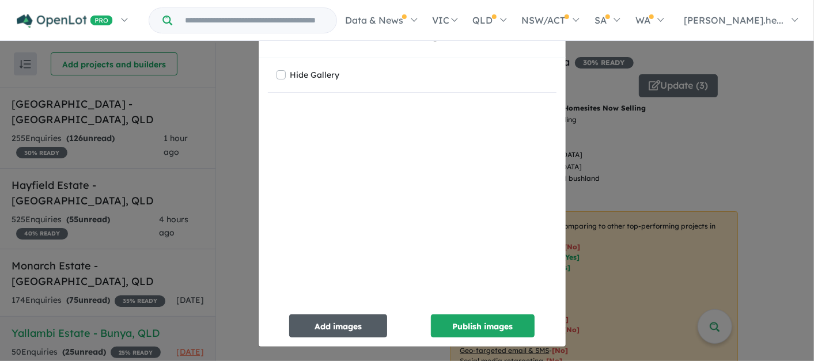
click at [364, 316] on button "Add images" at bounding box center [338, 326] width 98 height 23
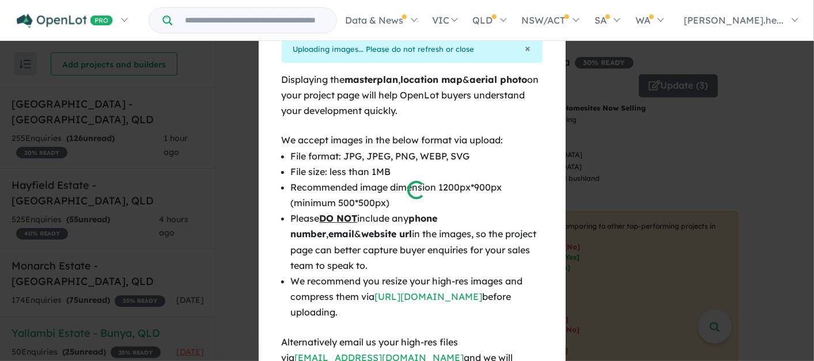
scroll to position [12, 0]
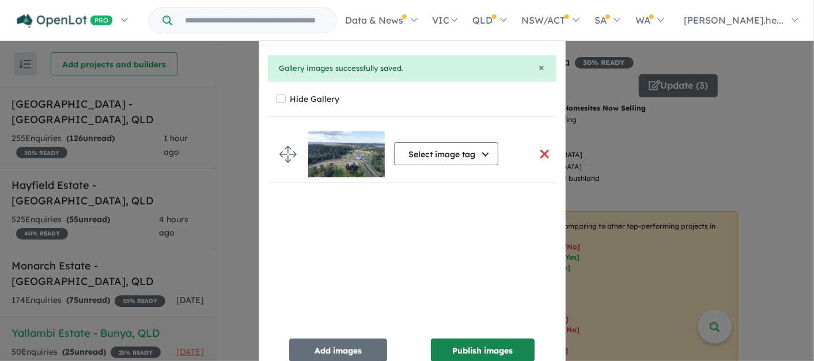
click at [451, 342] on button "Publish images" at bounding box center [483, 350] width 104 height 23
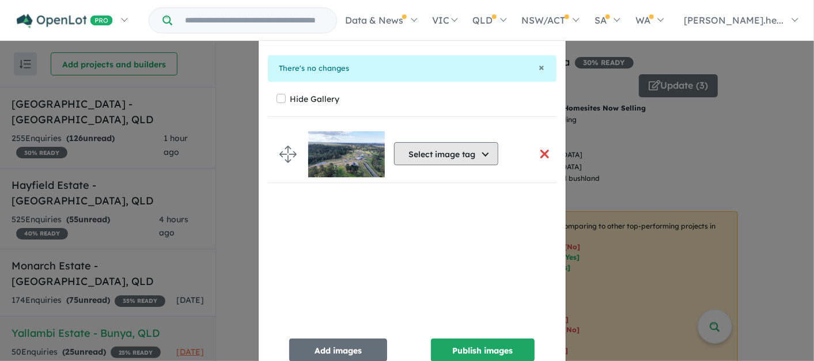
click at [469, 158] on button "Select image tag" at bounding box center [446, 153] width 104 height 23
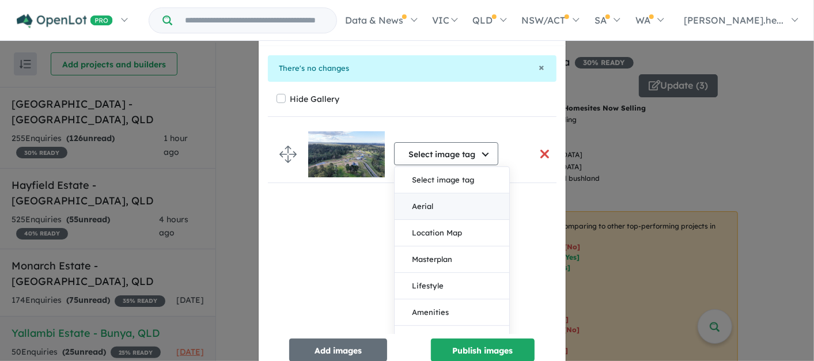
click at [443, 209] on button "Aerial" at bounding box center [452, 207] width 115 height 27
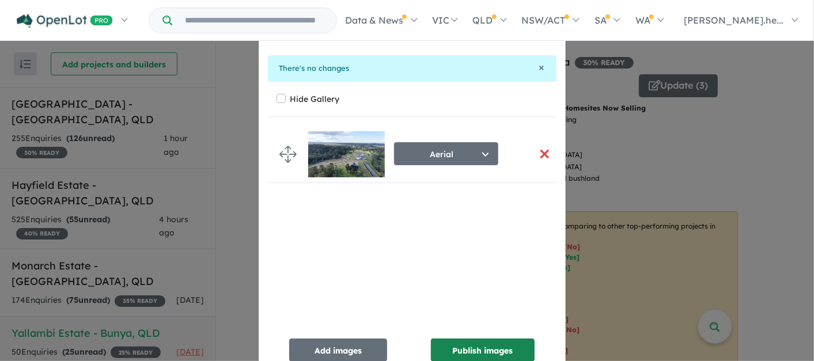
click at [463, 348] on button "Publish images" at bounding box center [483, 350] width 104 height 23
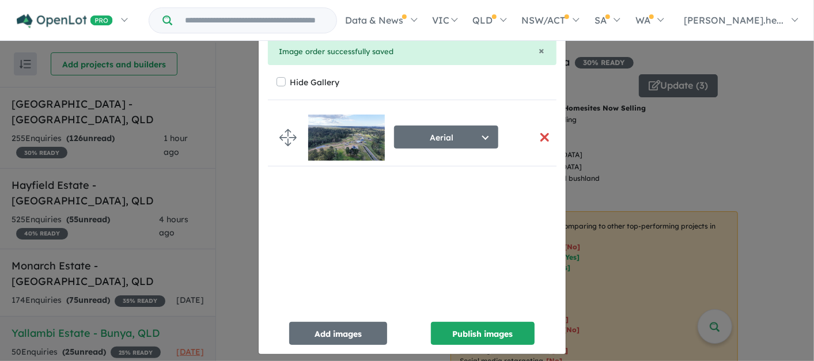
scroll to position [37, 0]
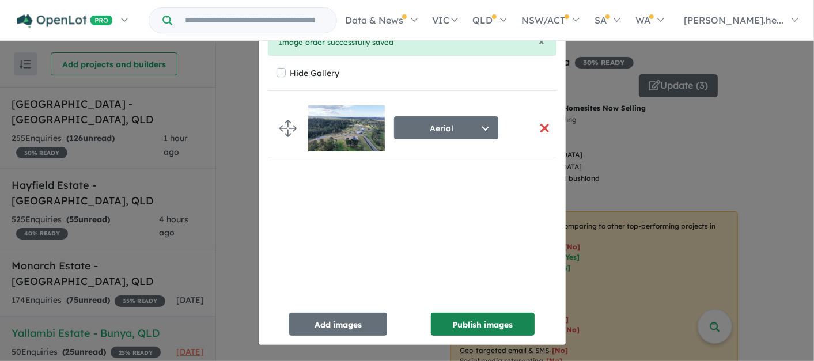
click at [482, 326] on button "Publish images" at bounding box center [483, 324] width 104 height 23
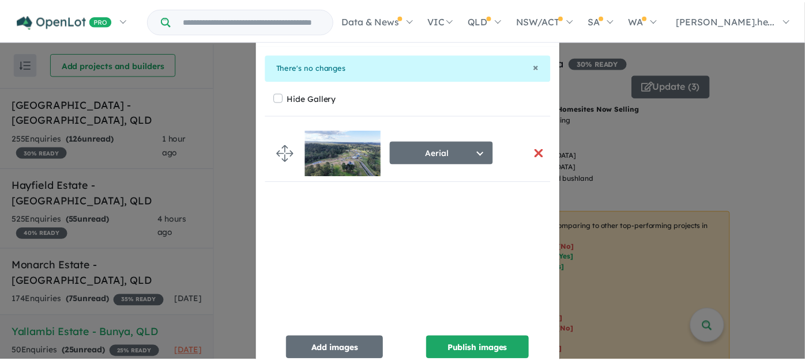
scroll to position [0, 0]
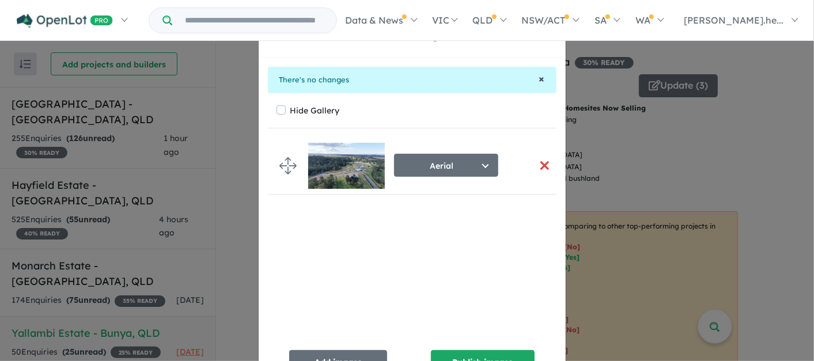
click at [539, 81] on span "×" at bounding box center [542, 78] width 6 height 13
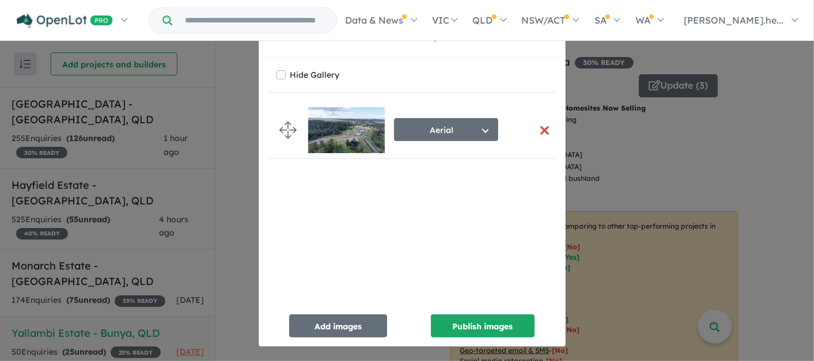
click at [622, 133] on div "Re-order images × Close Hide Gallery Aerial Select image tag Aerial Location Ma…" at bounding box center [407, 180] width 814 height 361
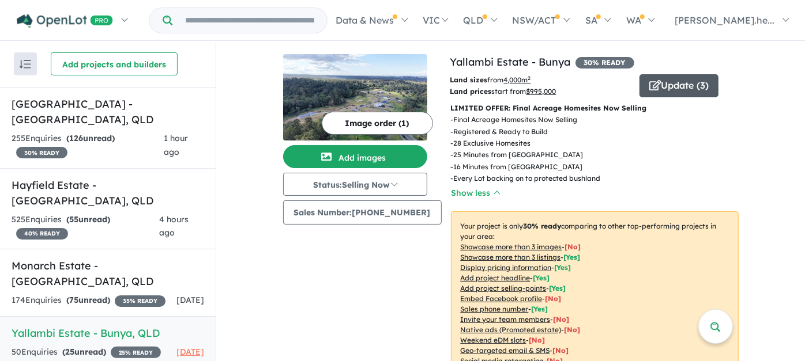
click at [649, 82] on icon "button" at bounding box center [655, 85] width 12 height 10
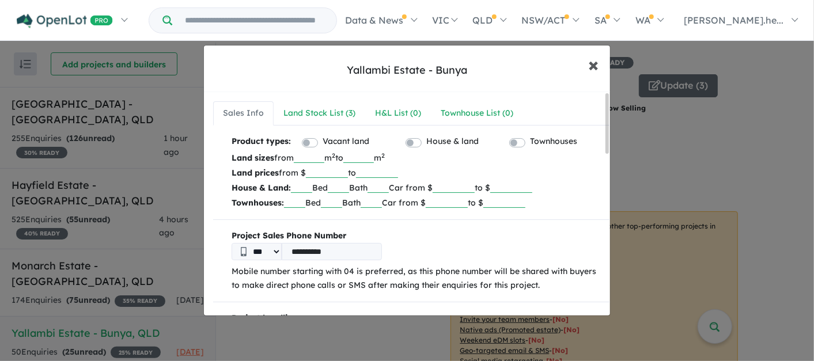
click at [598, 68] on span "×" at bounding box center [593, 64] width 10 height 25
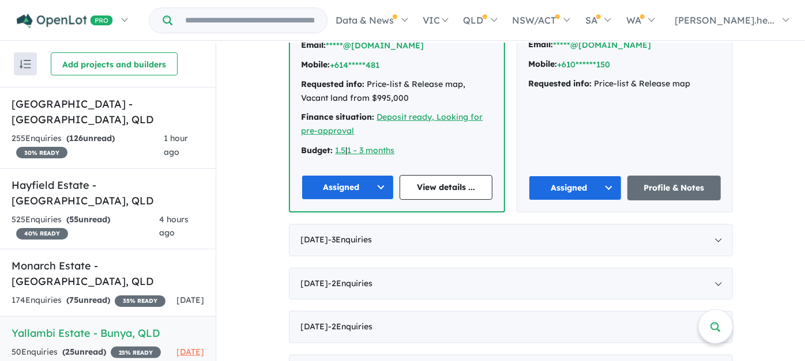
scroll to position [512, 0]
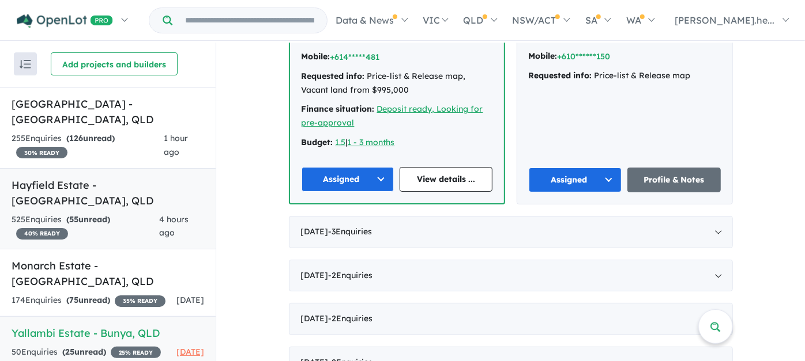
click at [143, 221] on div "525 Enquir ies ( 55 unread) 40 % READY" at bounding box center [86, 227] width 148 height 28
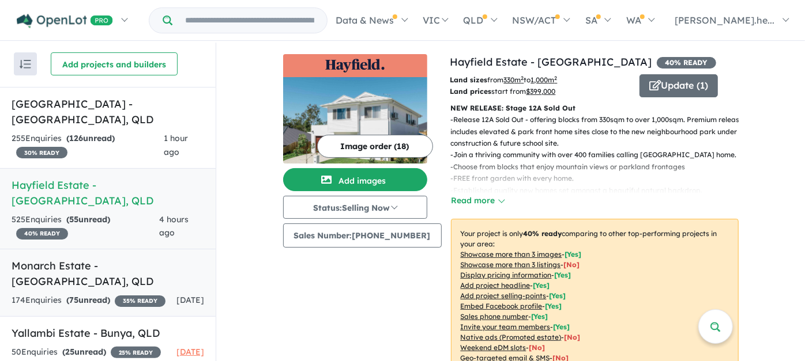
click at [115, 294] on div "174 Enquir ies ( 75 unread) 35 % READY" at bounding box center [89, 301] width 154 height 14
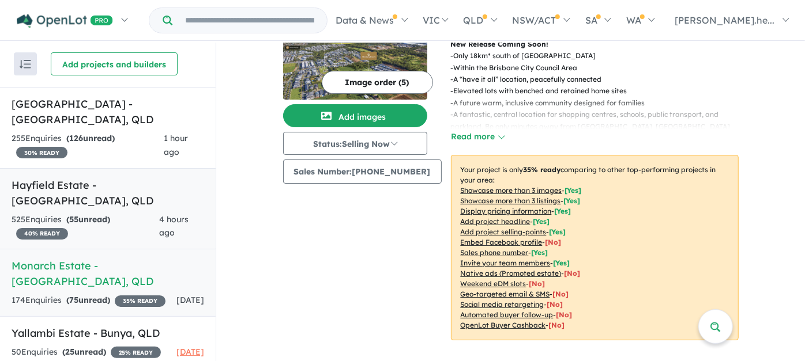
scroll to position [1, 0]
